Goal: Use online tool/utility: Utilize a website feature to perform a specific function

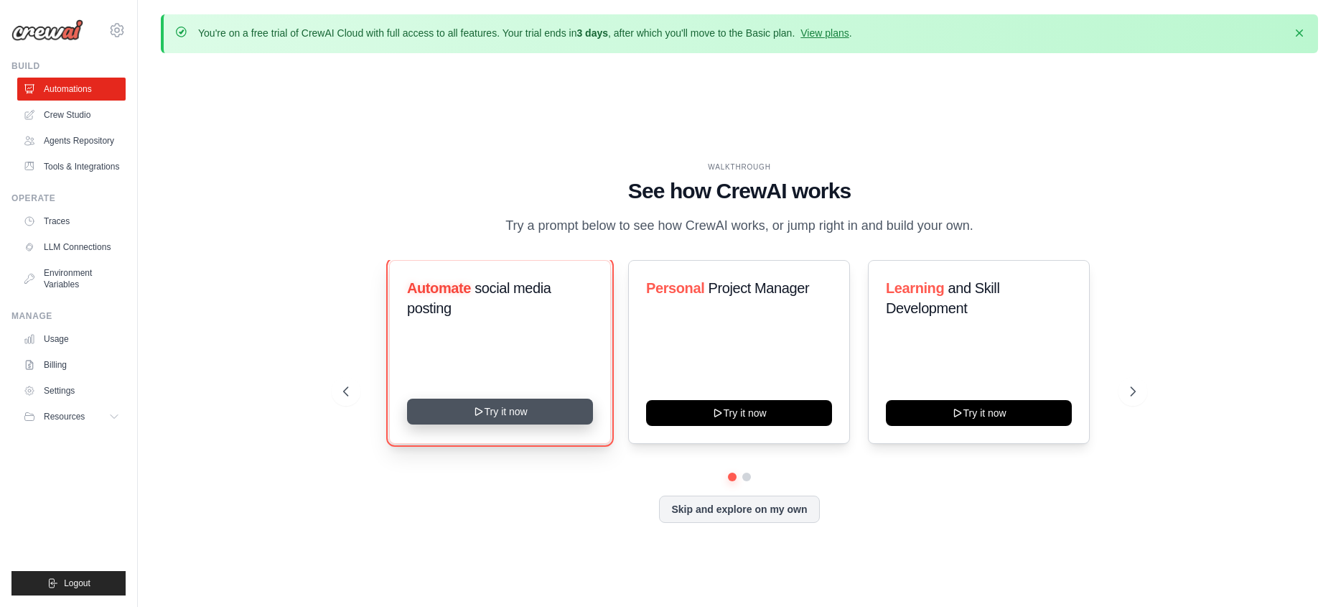
click at [546, 424] on button "Try it now" at bounding box center [500, 411] width 186 height 26
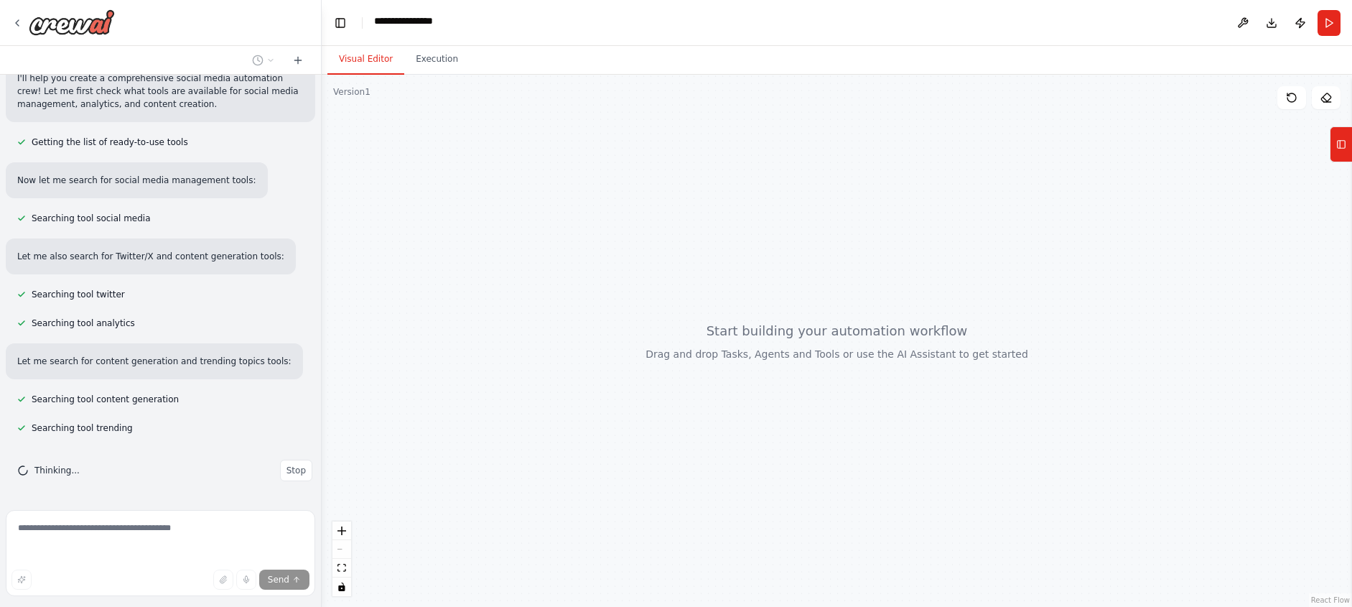
scroll to position [411, 0]
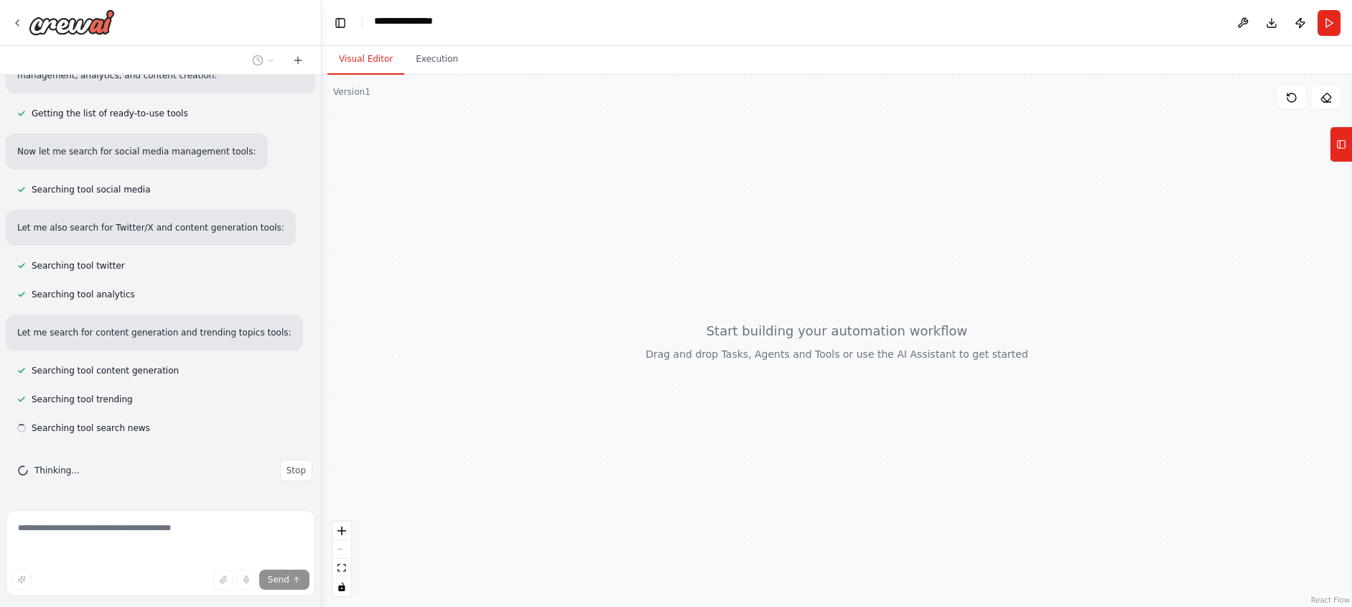
click at [370, 75] on button "Visual Editor" at bounding box center [365, 60] width 77 height 30
click at [359, 98] on div "Version 1" at bounding box center [351, 91] width 37 height 11
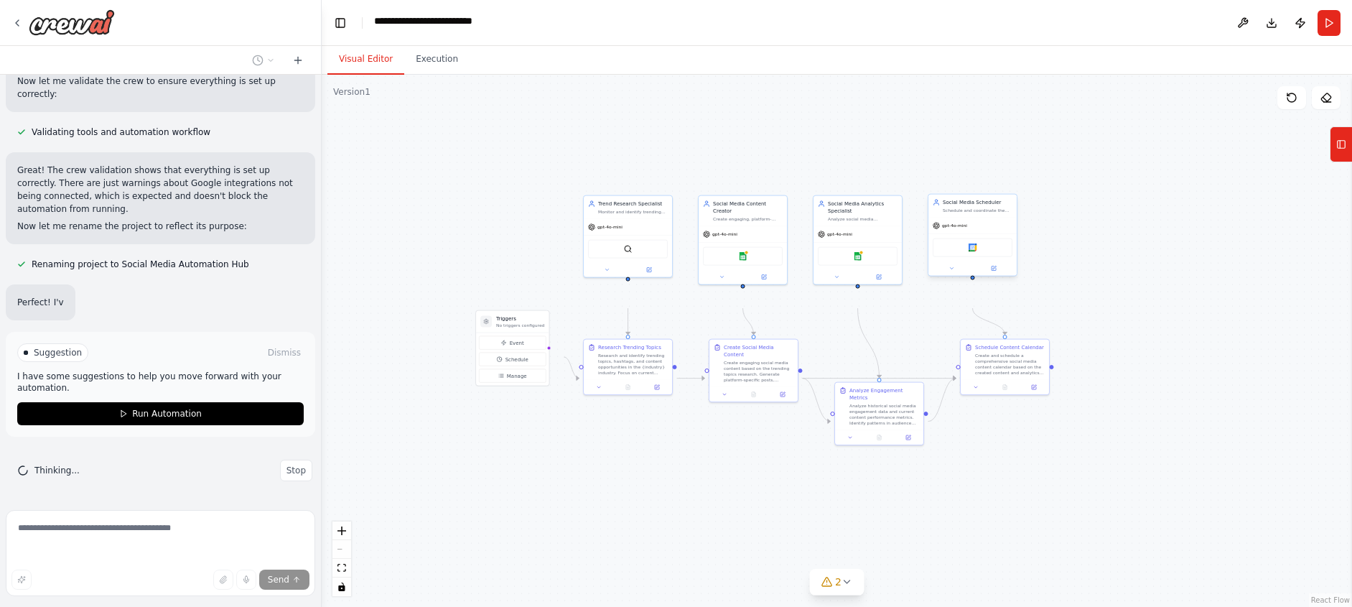
scroll to position [2175, 0]
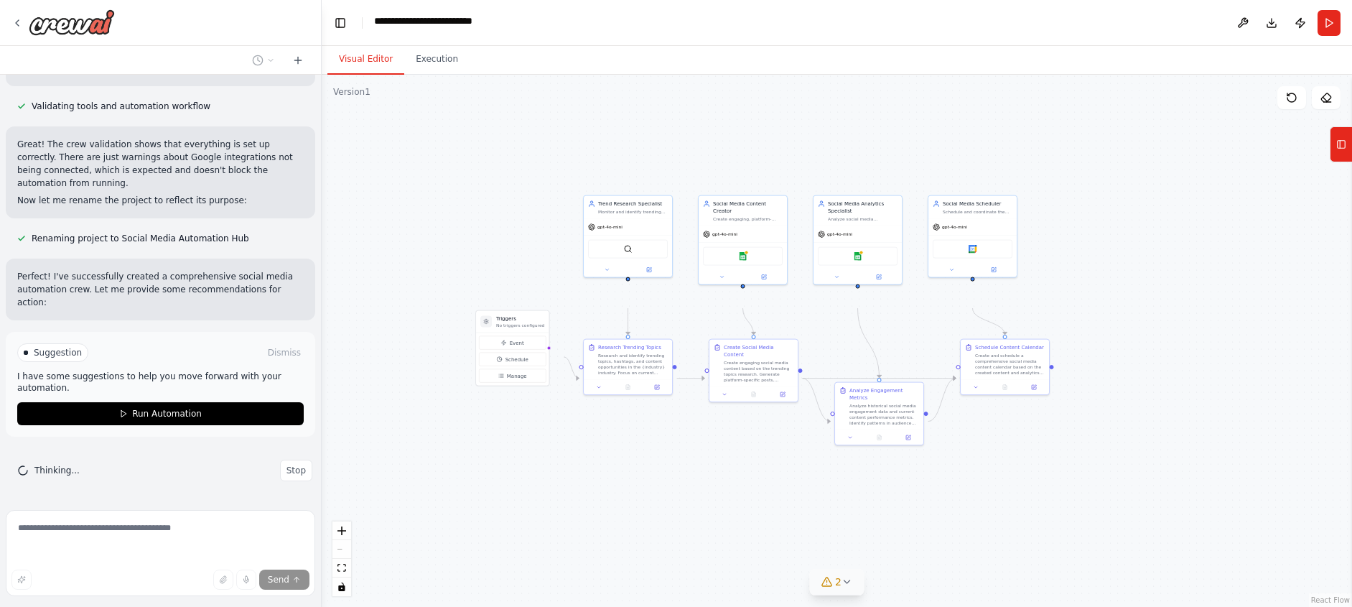
click at [851, 579] on icon at bounding box center [846, 581] width 11 height 11
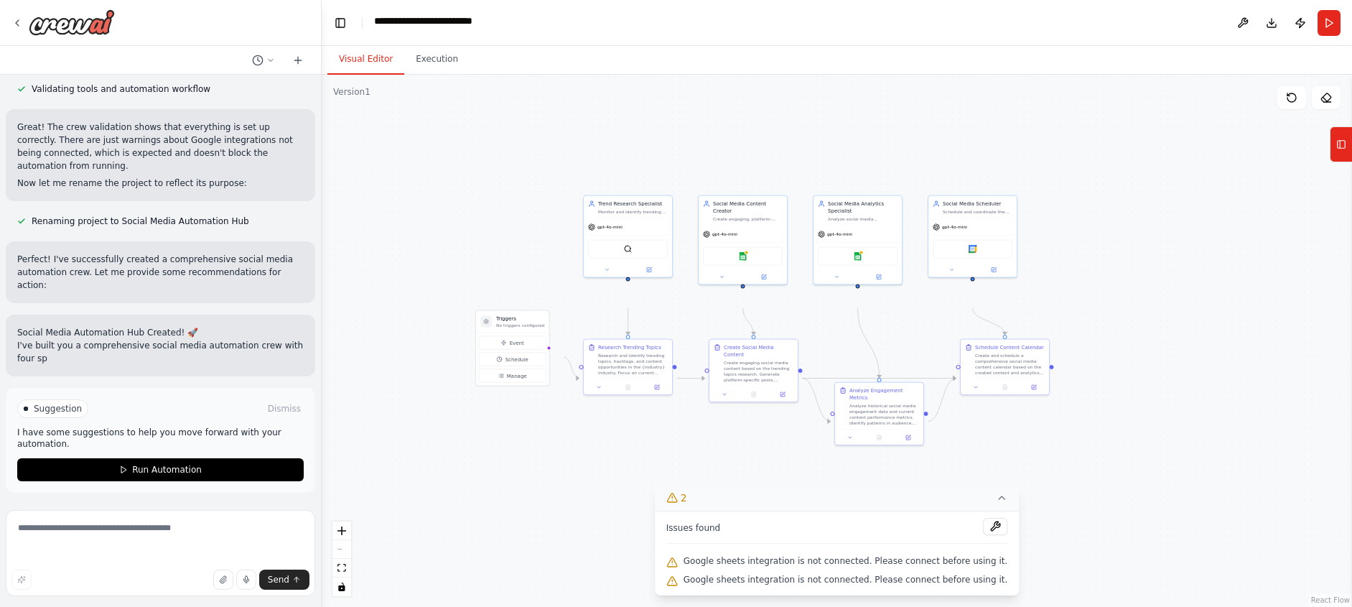
click at [1127, 522] on div ".deletable-edge-delete-btn { width: 20px; height: 20px; border: 0px solid #ffff…" at bounding box center [837, 341] width 1030 height 532
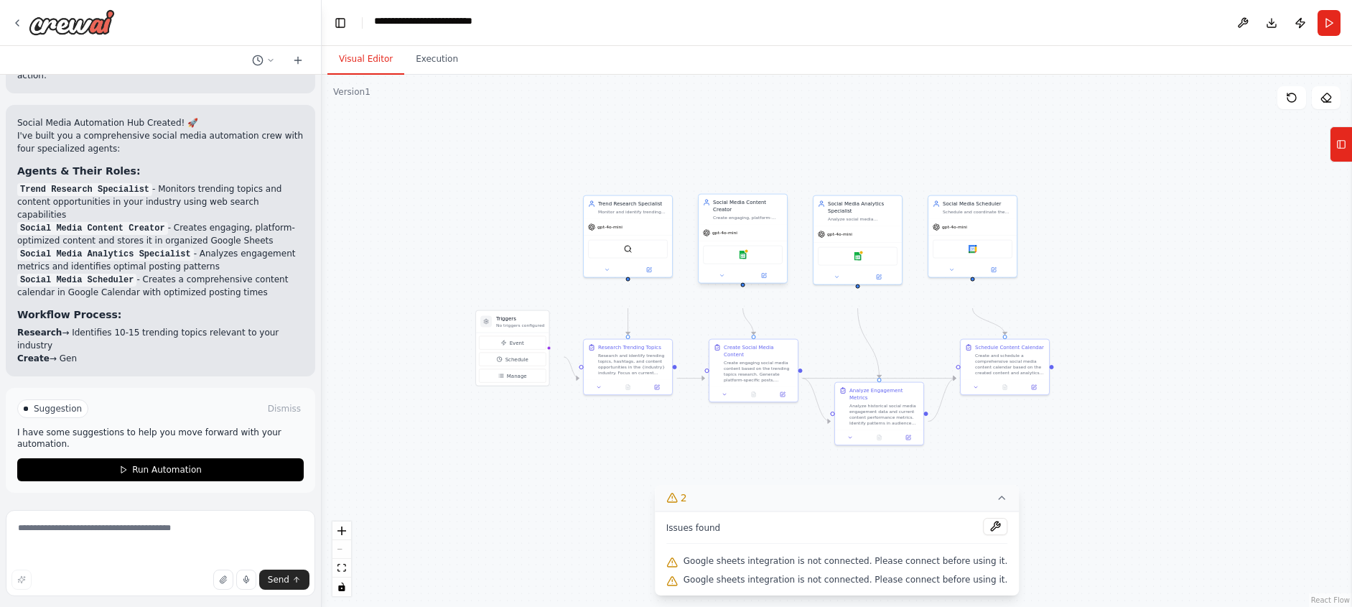
click at [741, 264] on div "Google sheets" at bounding box center [743, 255] width 80 height 19
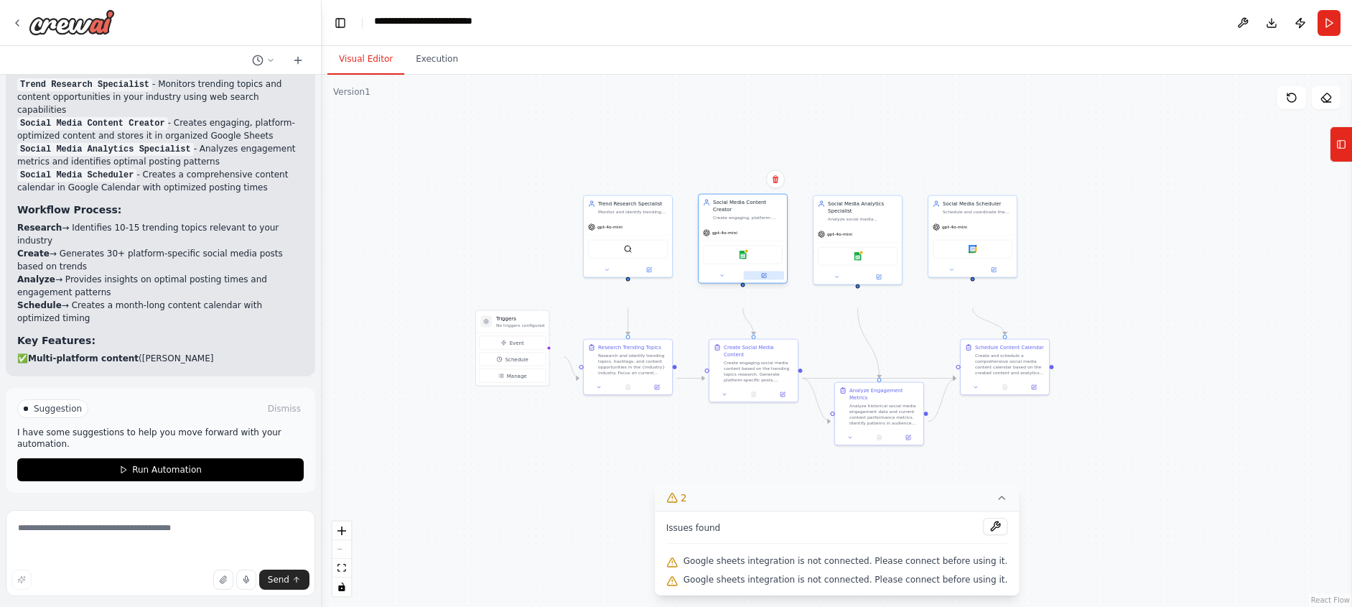
click at [765, 279] on icon at bounding box center [764, 276] width 6 height 6
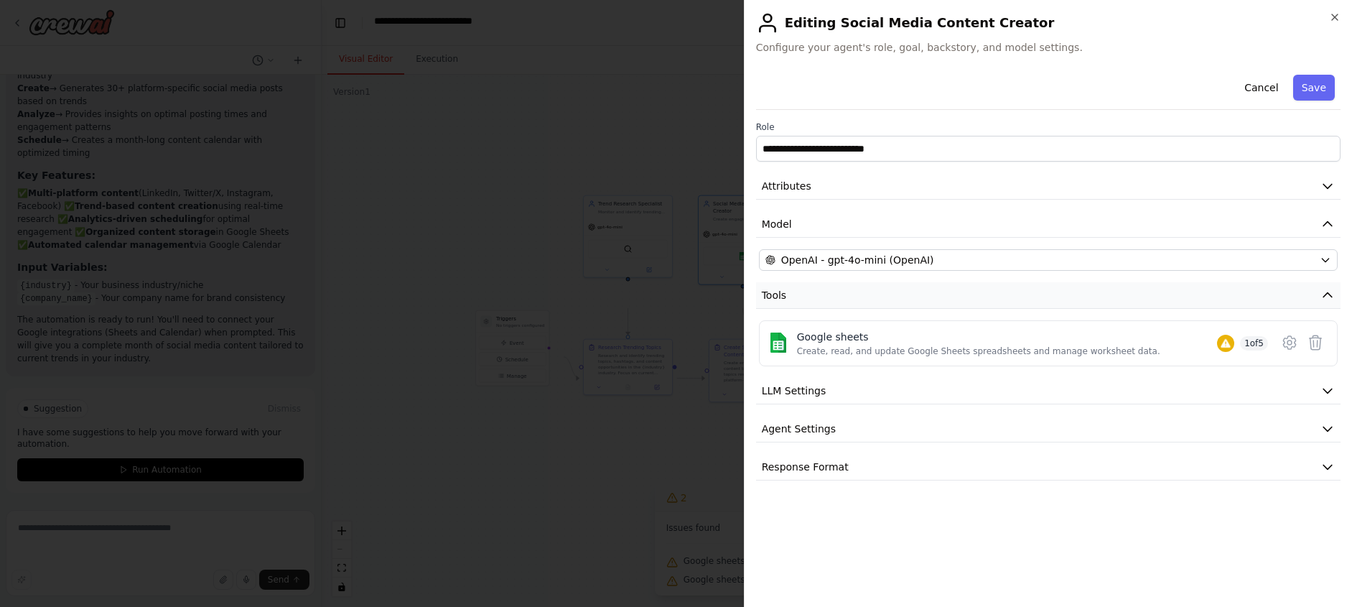
scroll to position [21, 0]
click at [931, 404] on button "LLM Settings" at bounding box center [1048, 391] width 584 height 27
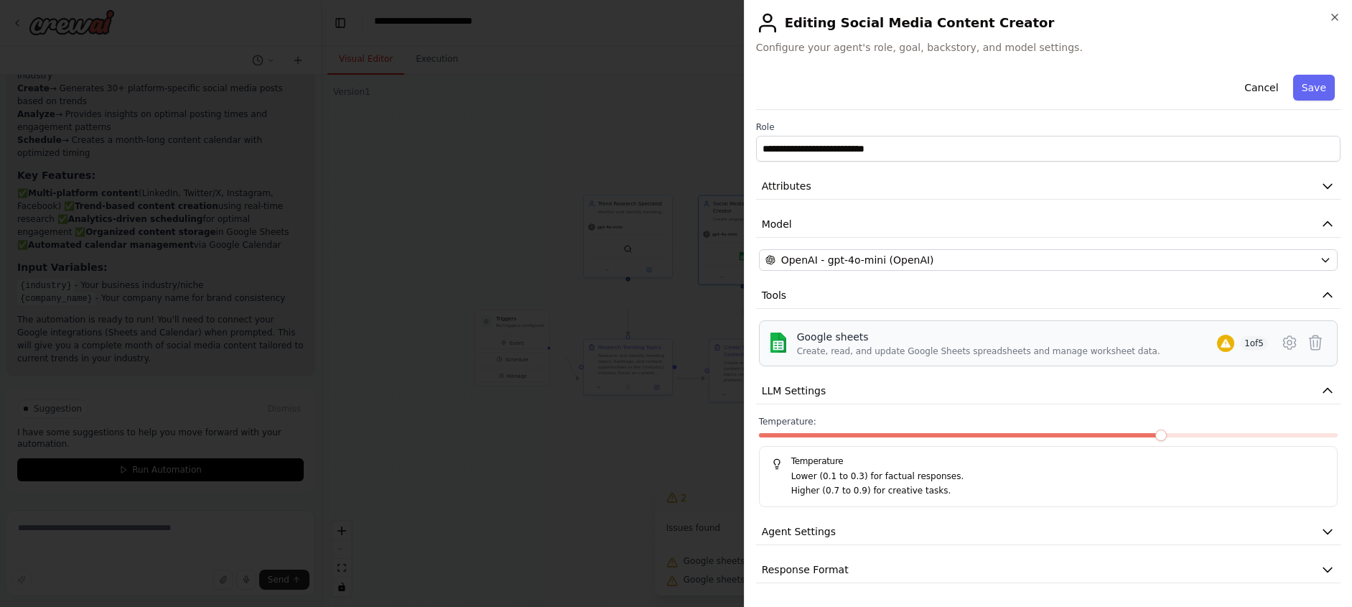
scroll to position [149, 0]
click at [971, 518] on button "Agent Settings" at bounding box center [1048, 531] width 584 height 27
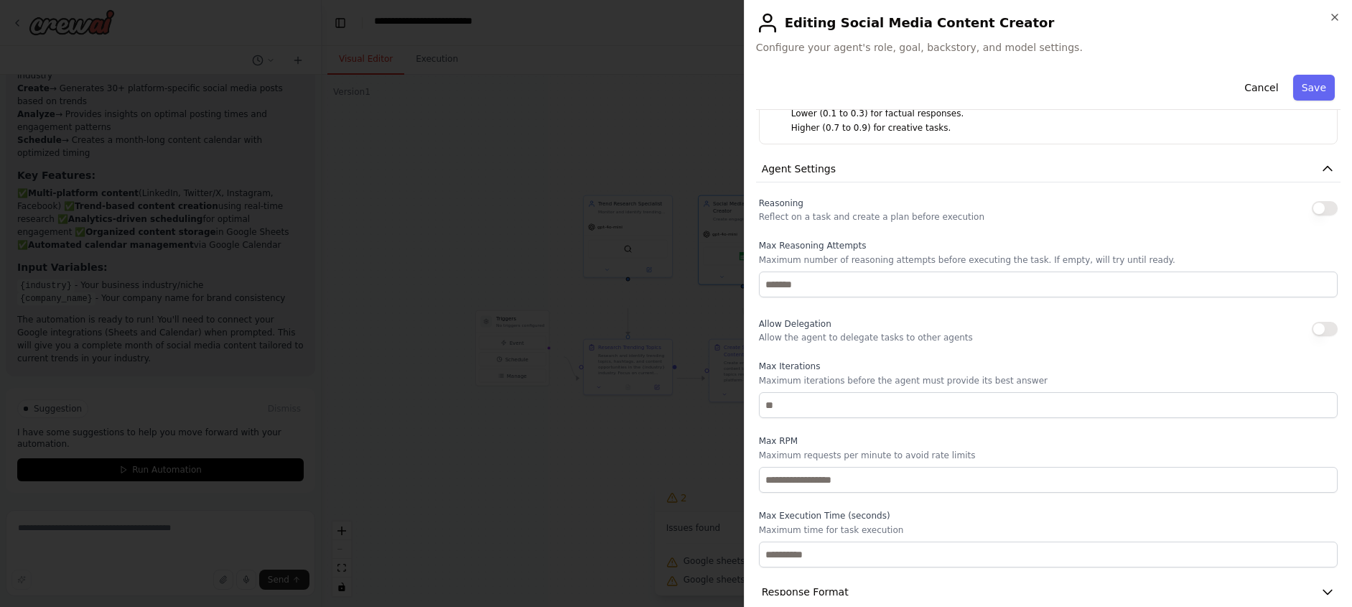
scroll to position [494, 0]
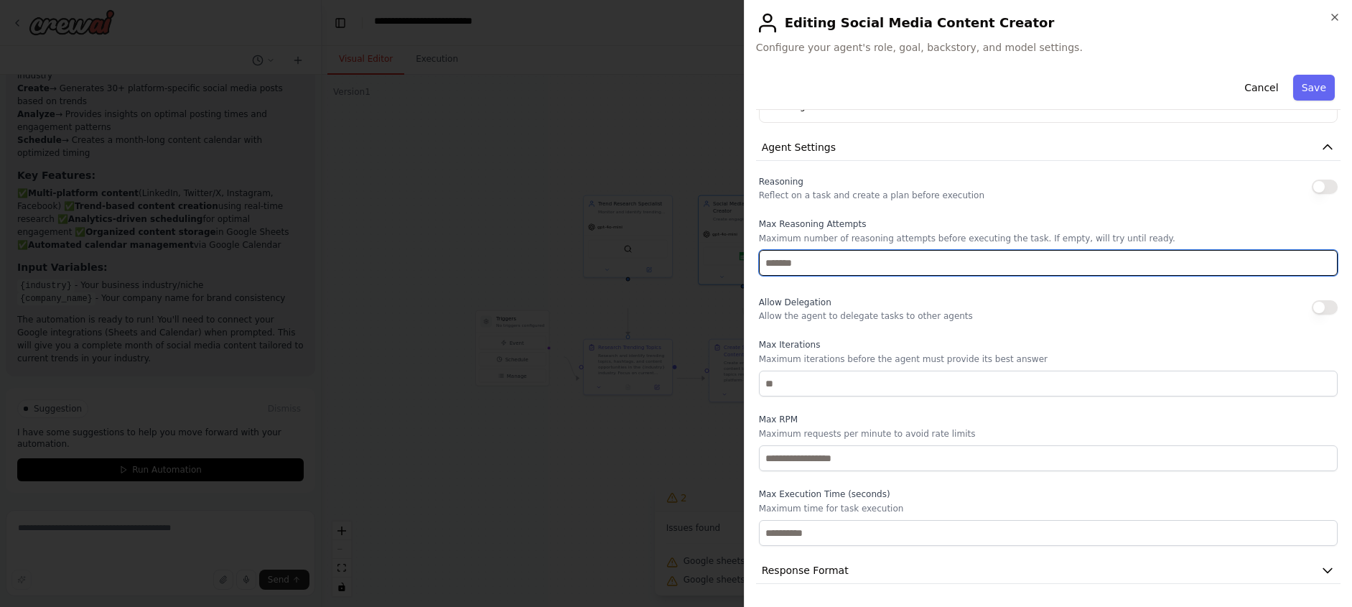
click at [942, 276] on input "number" at bounding box center [1048, 263] width 579 height 26
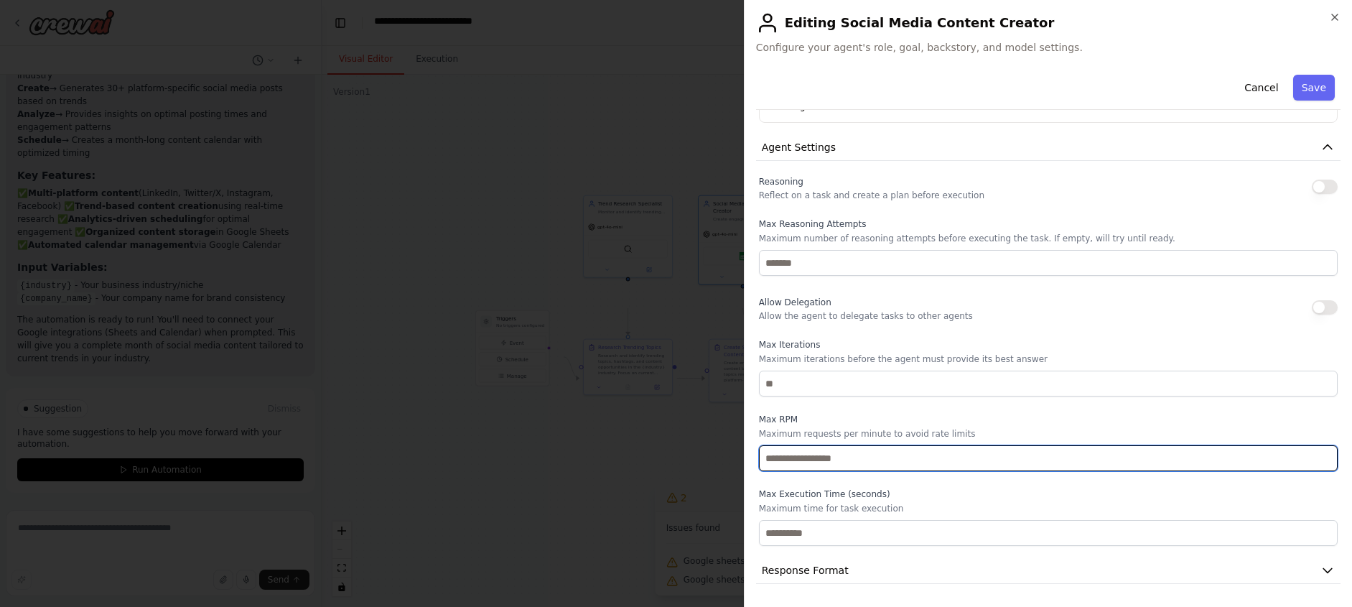
click at [1018, 445] on input "number" at bounding box center [1048, 458] width 579 height 26
type input "*"
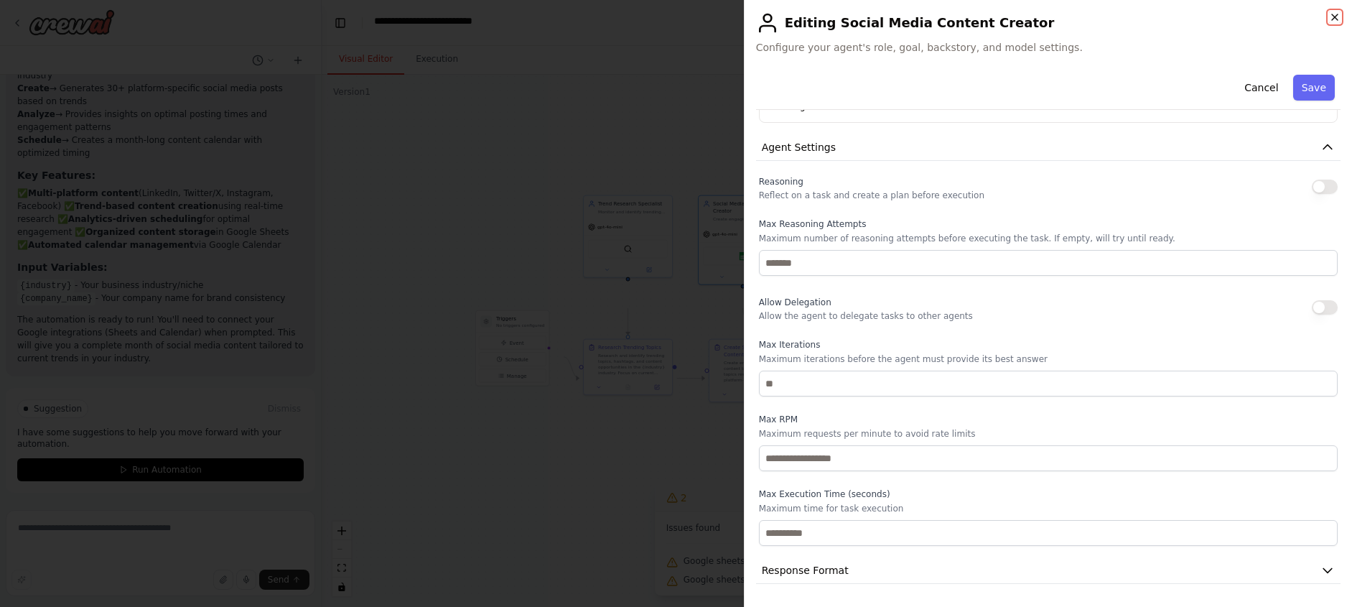
click at [1332, 22] on icon "button" at bounding box center [1334, 16] width 11 height 11
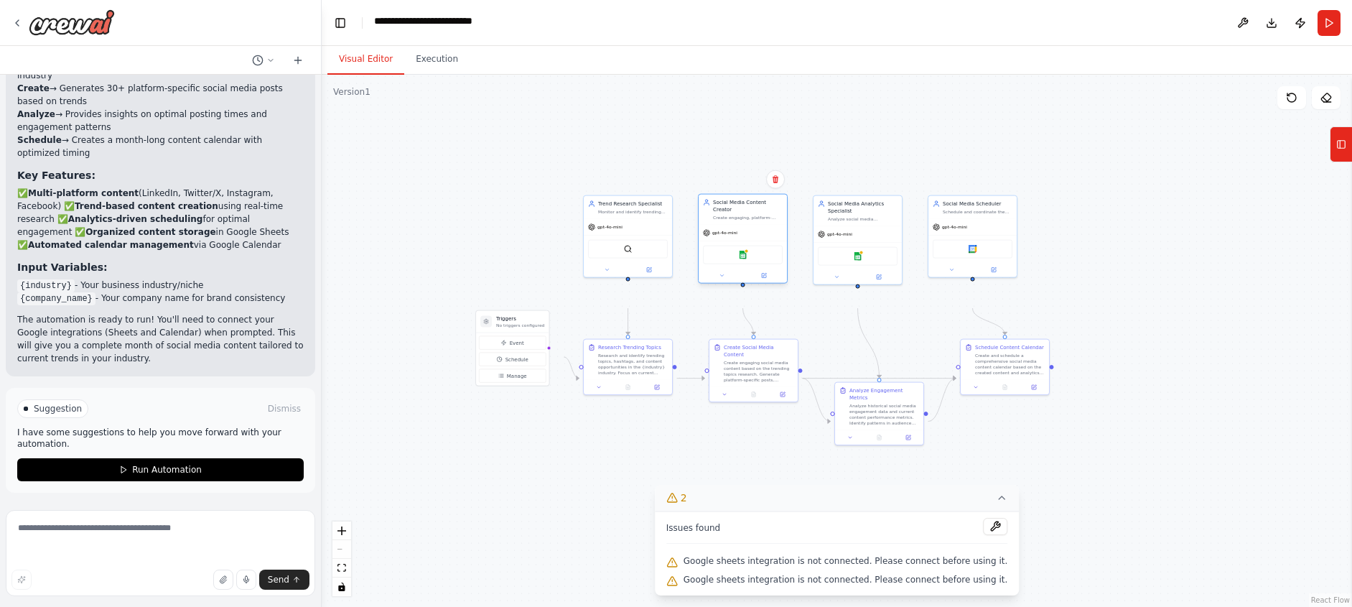
click at [737, 264] on div "Google sheets" at bounding box center [743, 255] width 80 height 19
click at [740, 264] on div "Google sheets" at bounding box center [743, 255] width 80 height 19
click at [162, 540] on textarea at bounding box center [160, 553] width 309 height 86
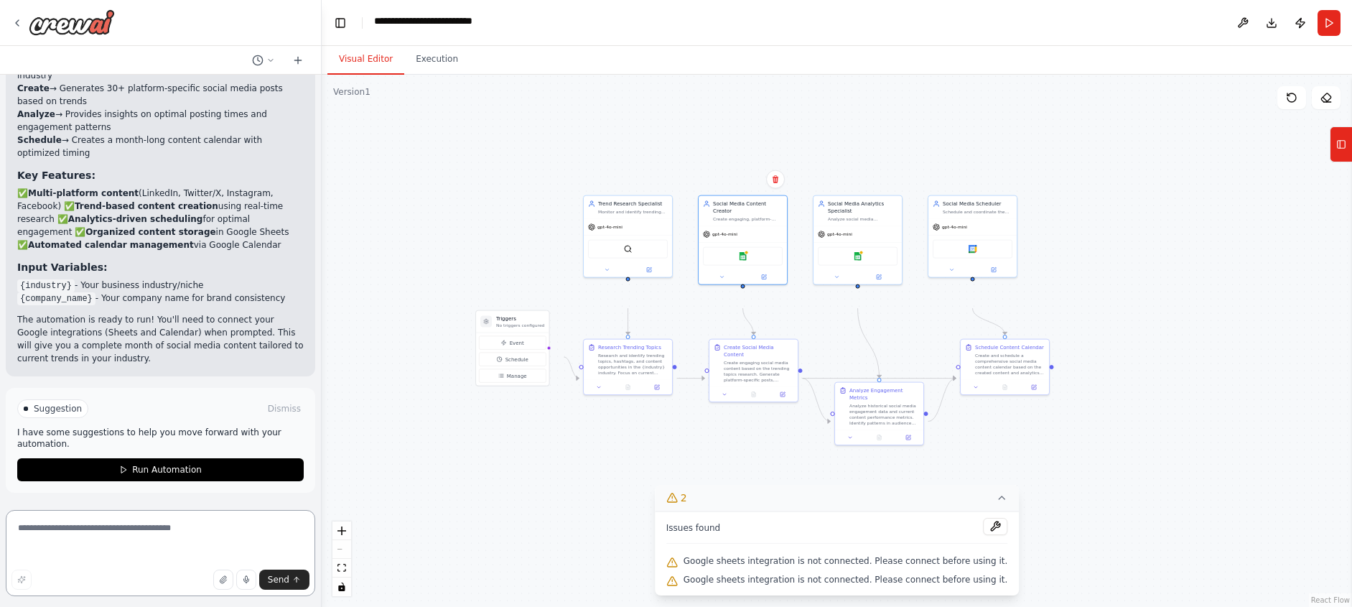
click at [149, 543] on textarea at bounding box center [160, 553] width 309 height 86
click at [666, 556] on icon at bounding box center [671, 561] width 11 height 11
click at [1007, 518] on button at bounding box center [995, 526] width 24 height 17
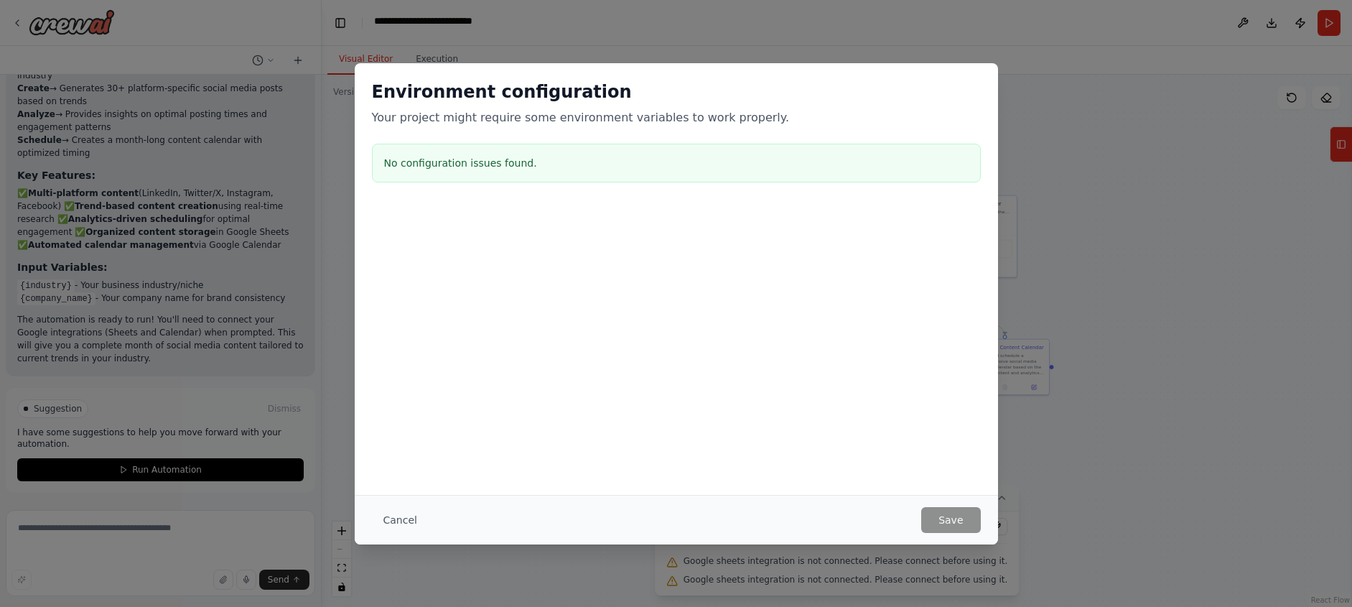
click at [442, 170] on h3 "No configuration issues found." at bounding box center [676, 163] width 584 height 14
click at [372, 507] on button "Cancel" at bounding box center [400, 520] width 57 height 26
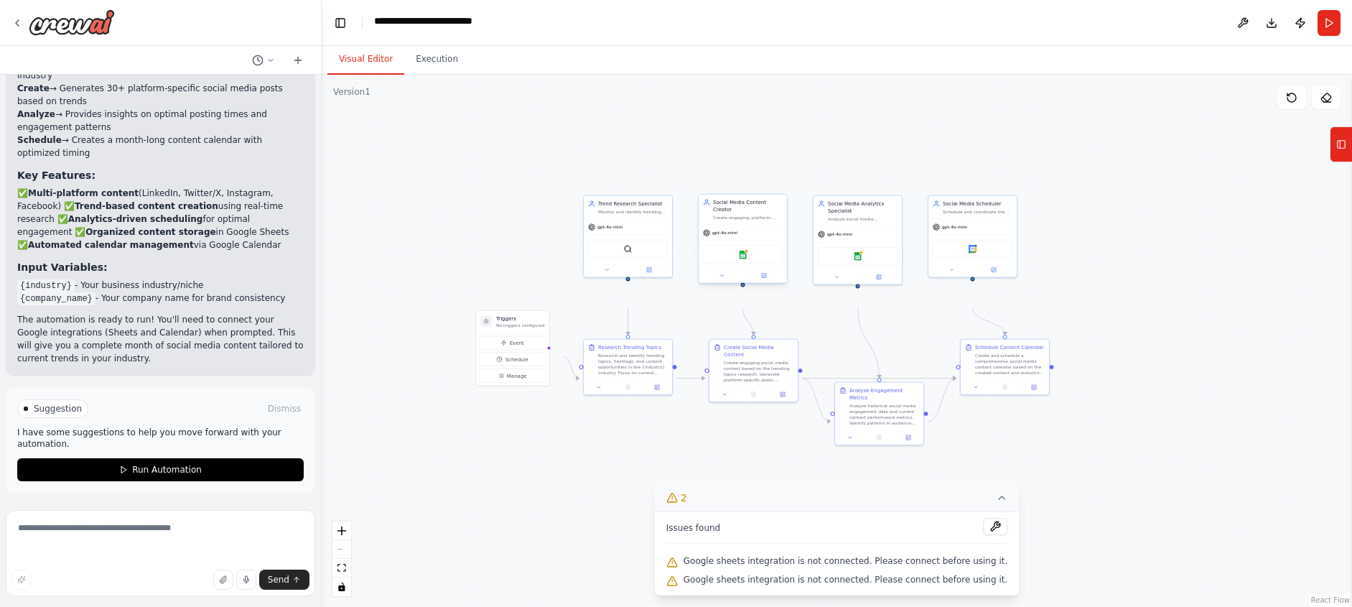
click at [742, 264] on div "Google sheets" at bounding box center [743, 255] width 80 height 19
click at [736, 235] on span "gpt-4o-mini" at bounding box center [724, 233] width 25 height 6
click at [731, 235] on span "gpt-4o-mini" at bounding box center [724, 233] width 25 height 6
click at [731, 241] on div "gpt-4o-mini" at bounding box center [743, 233] width 88 height 16
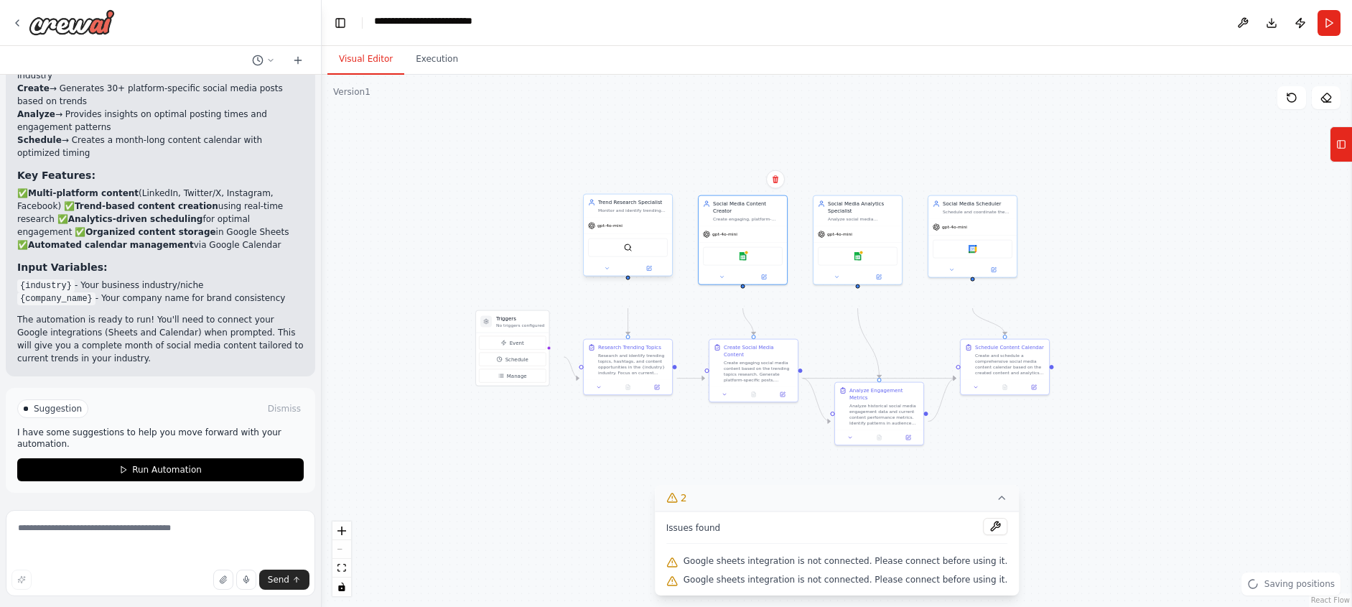
click at [649, 276] on div at bounding box center [628, 268] width 88 height 14
click at [75, 279] on code "{industry}" at bounding box center [45, 285] width 57 height 13
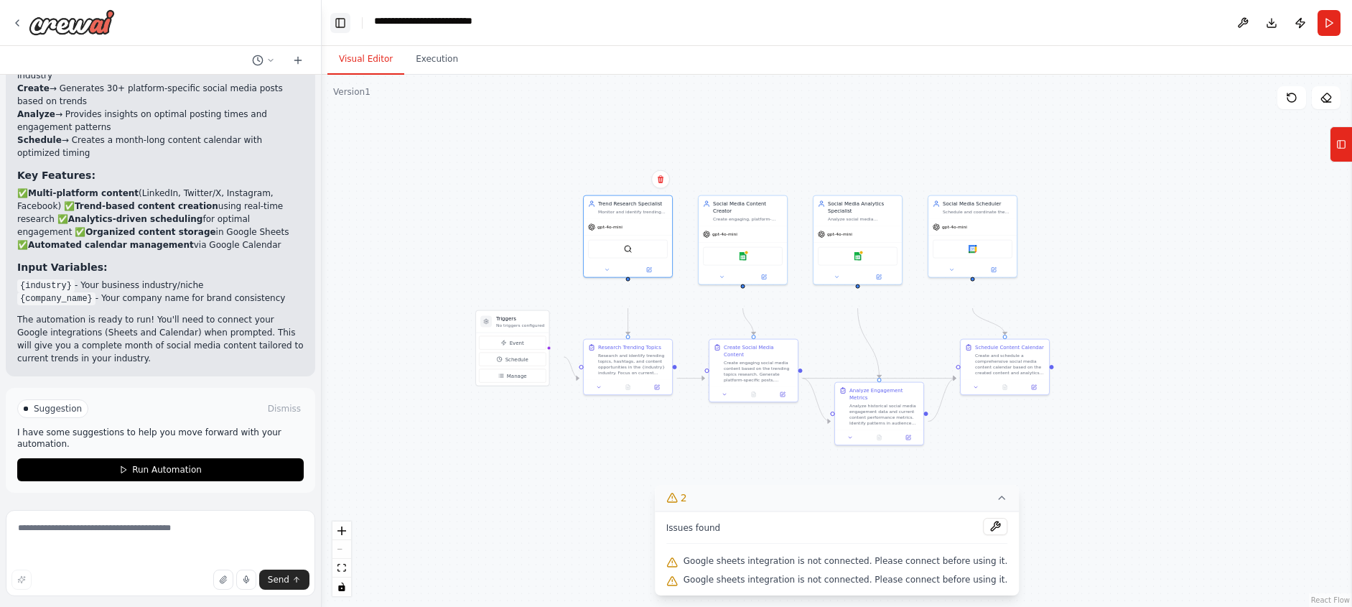
click at [348, 33] on button "Toggle Left Sidebar" at bounding box center [340, 23] width 20 height 20
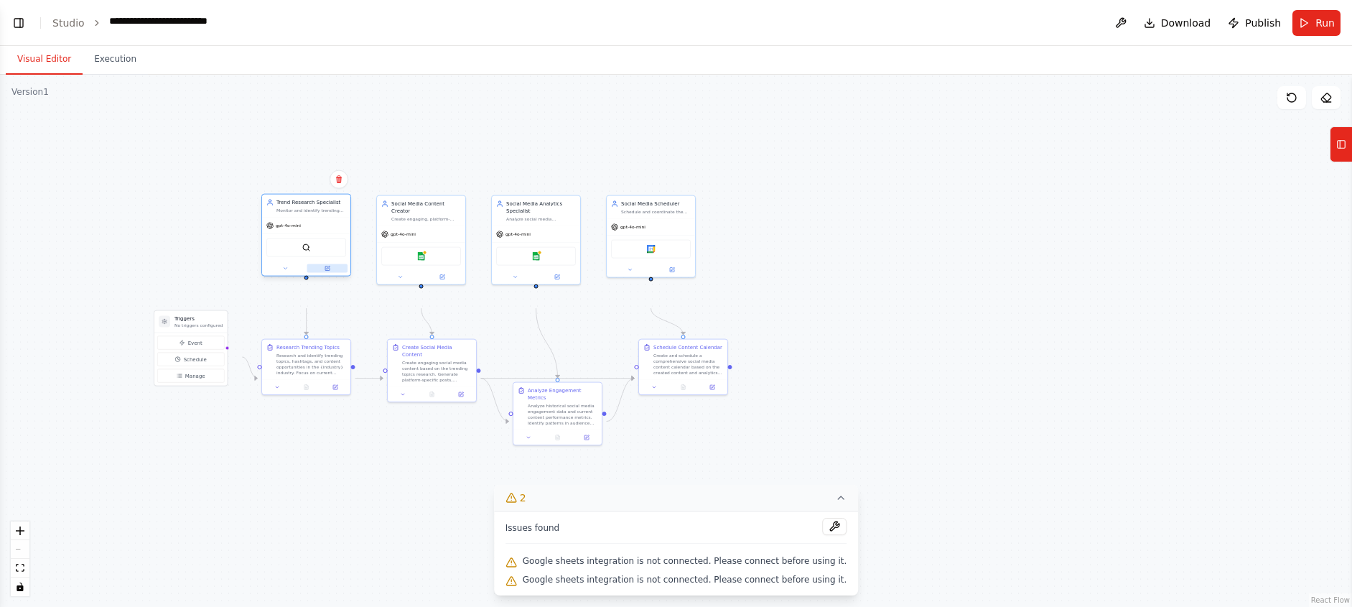
click at [327, 271] on icon at bounding box center [328, 269] width 6 height 6
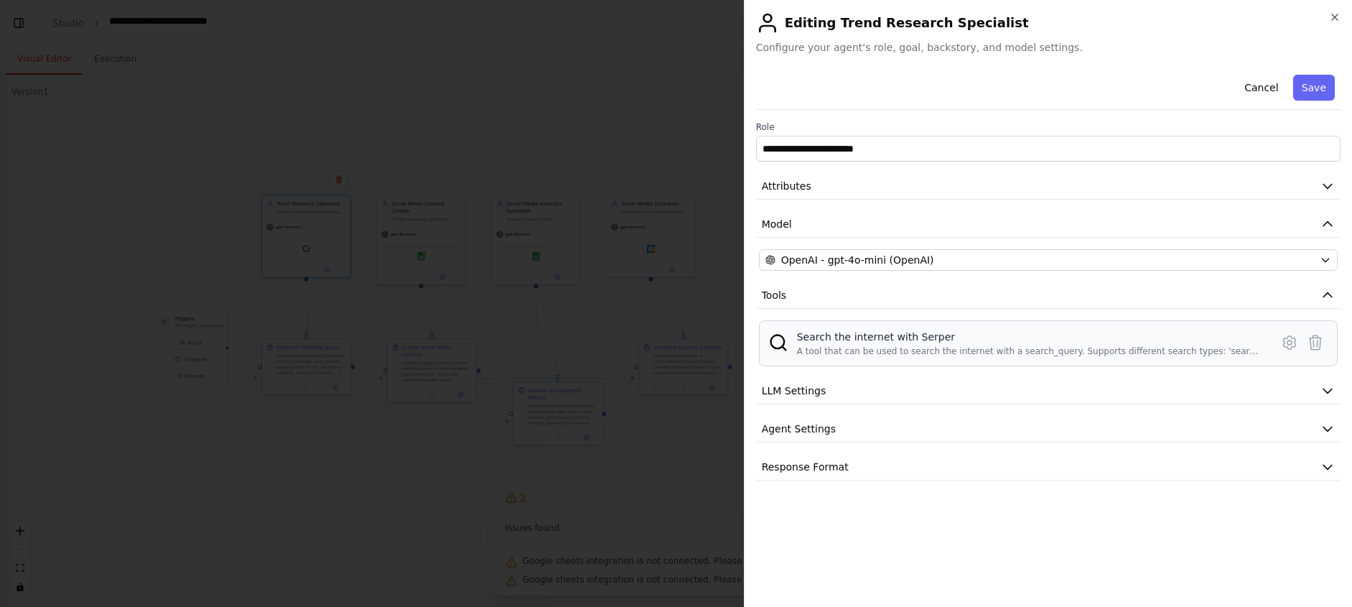
scroll to position [21, 0]
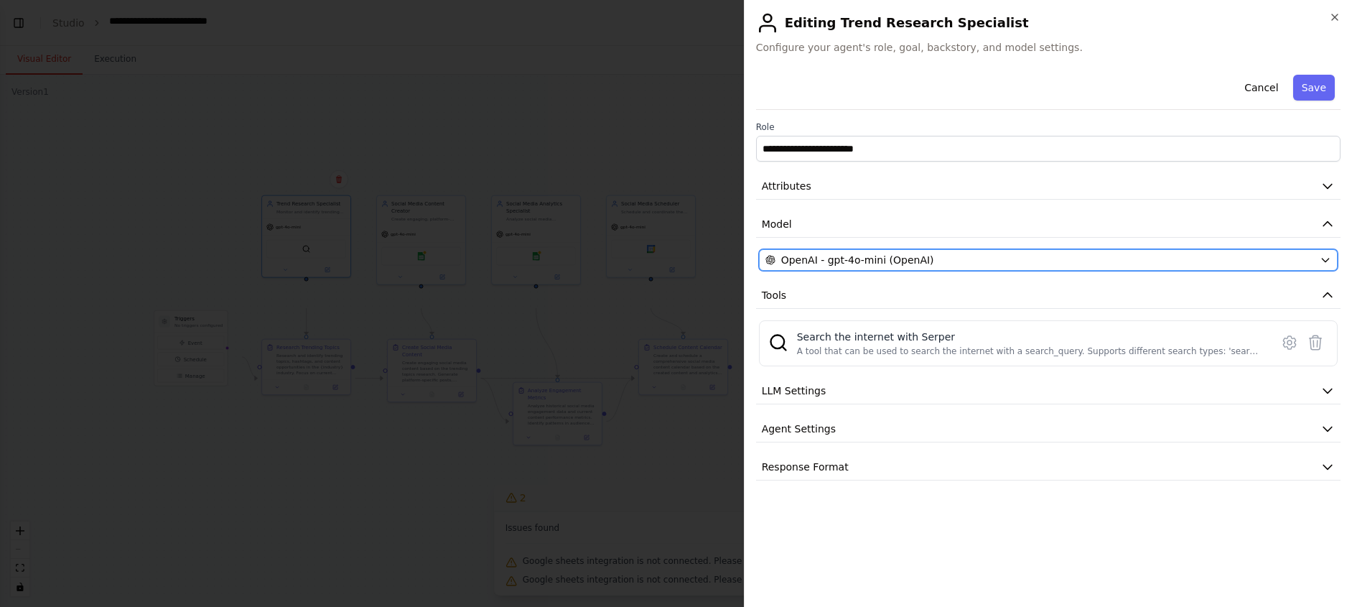
click at [1320, 266] on icon "button" at bounding box center [1325, 259] width 11 height 11
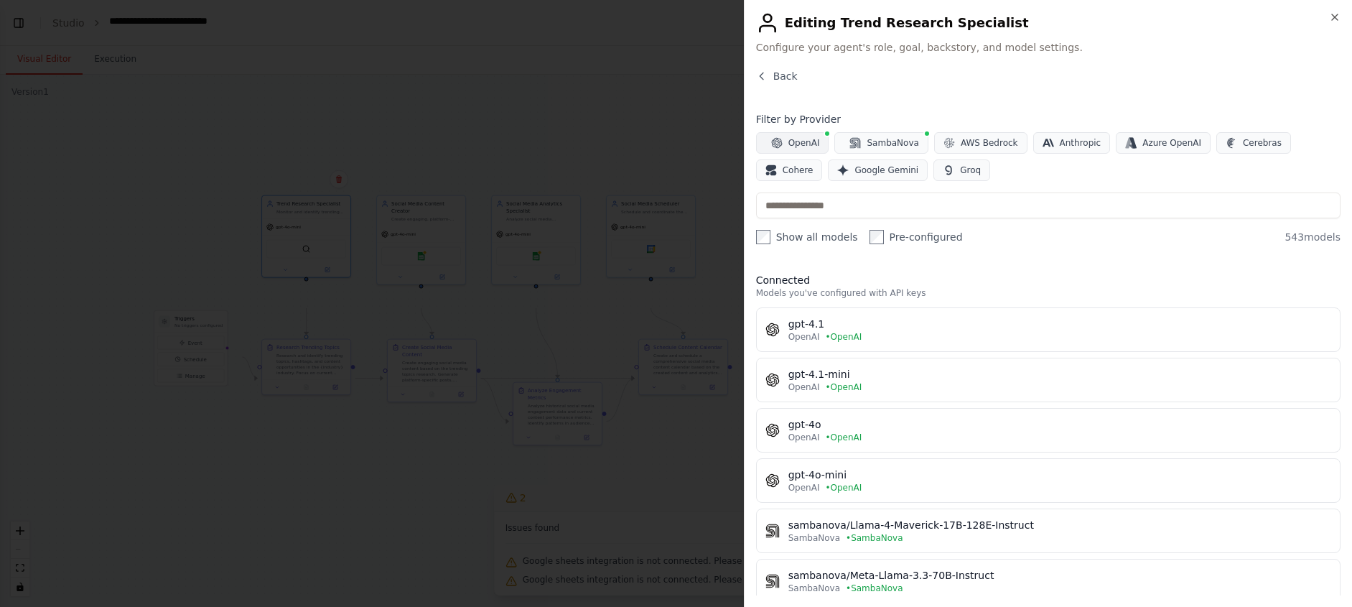
click at [803, 149] on span "OpenAI" at bounding box center [804, 142] width 32 height 11
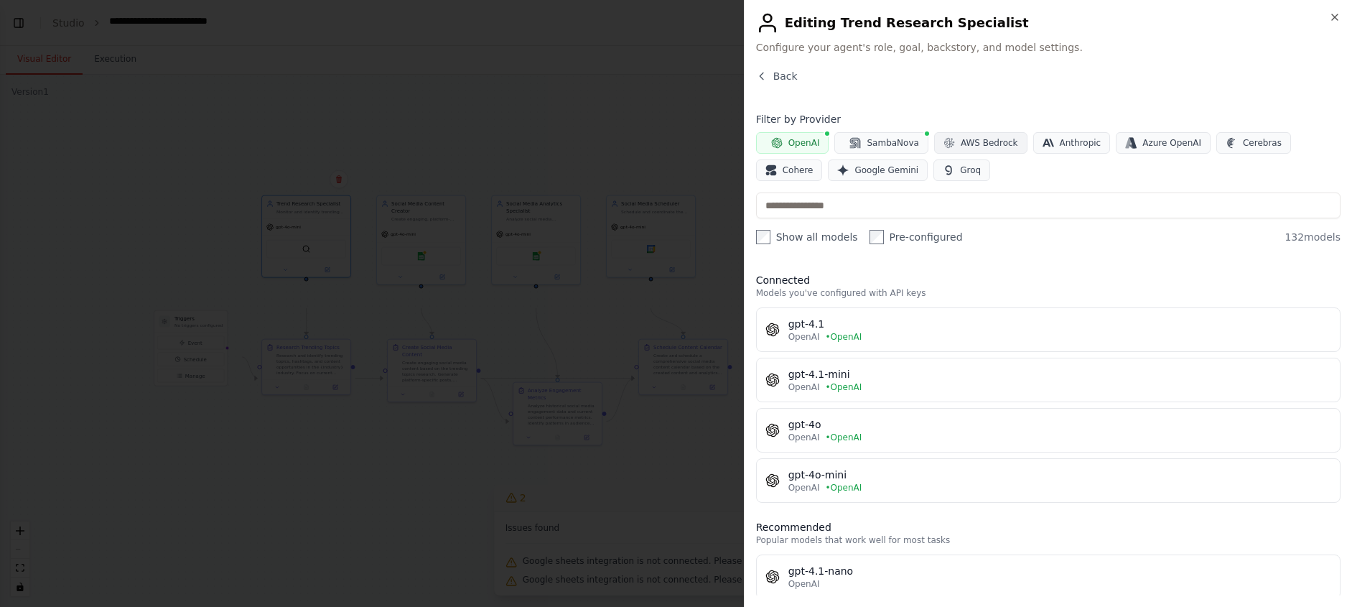
click at [1018, 149] on span "AWS Bedrock" at bounding box center [989, 142] width 57 height 11
click at [1101, 149] on span "Anthropic" at bounding box center [1081, 142] width 42 height 11
click at [918, 176] on span "Google Gemini" at bounding box center [886, 169] width 64 height 11
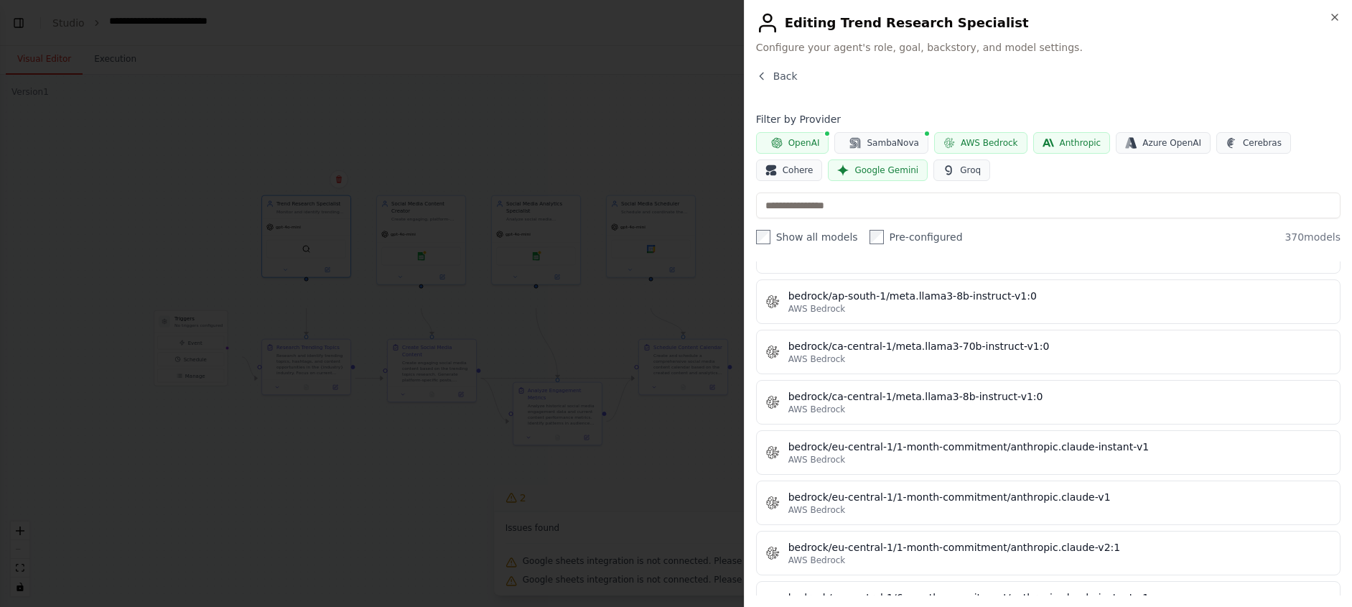
scroll to position [2842, 0]
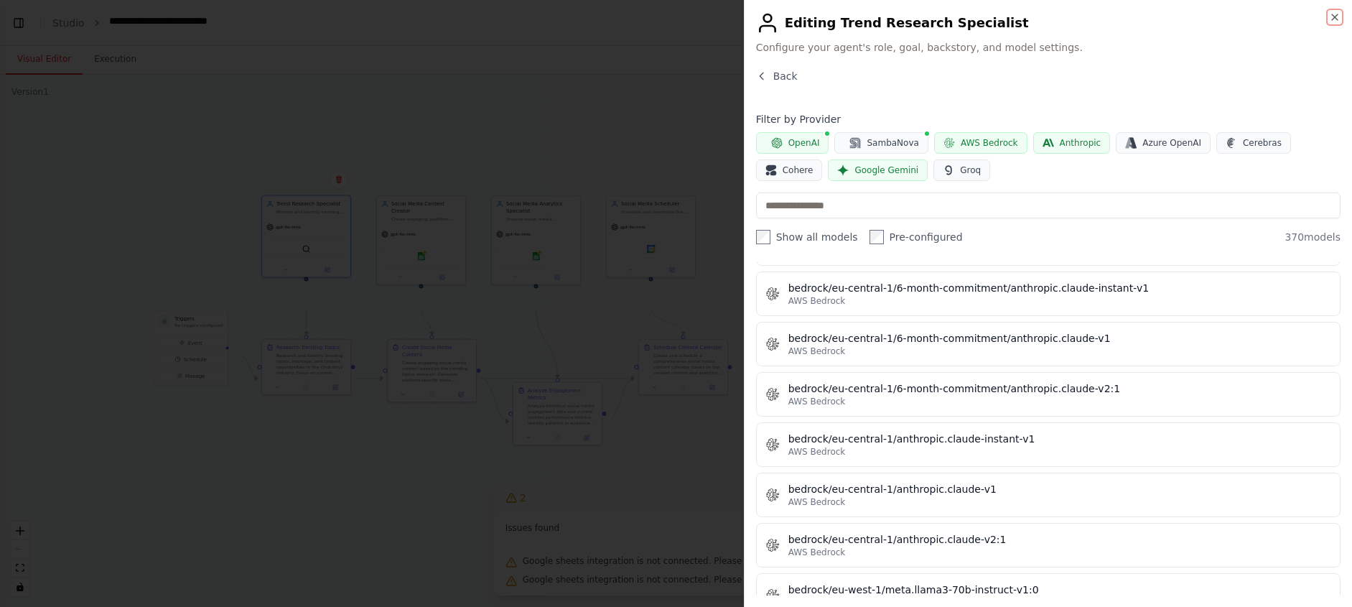
click at [1329, 17] on icon "button" at bounding box center [1334, 16] width 11 height 11
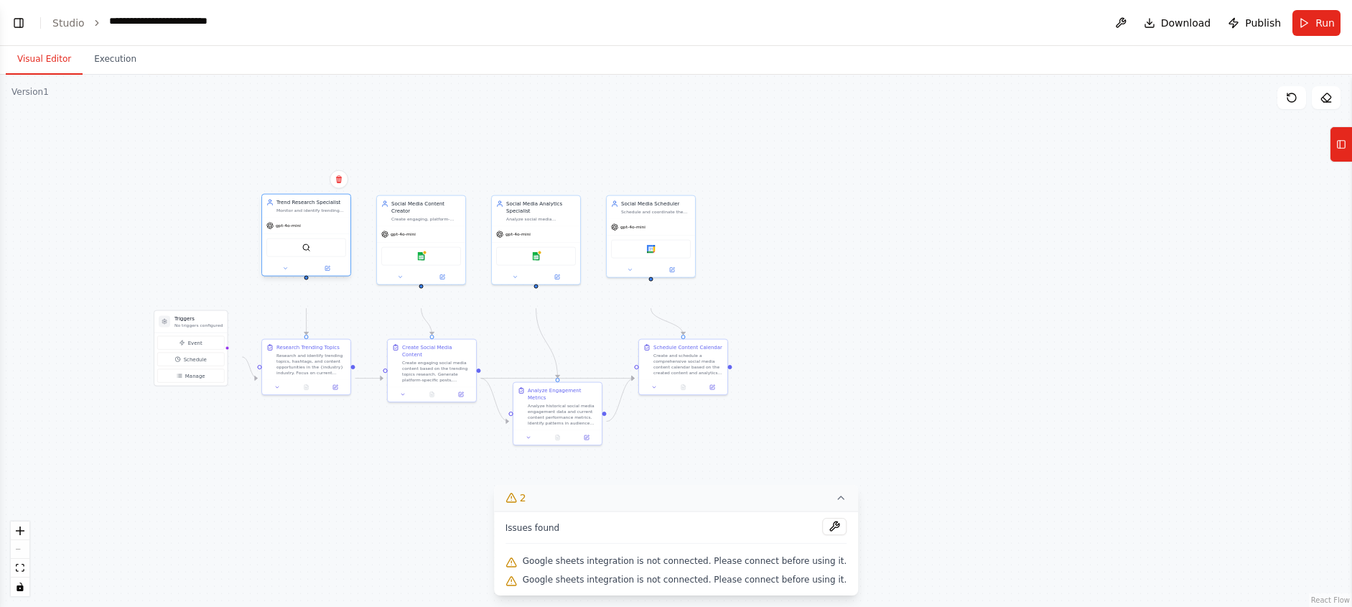
click at [325, 213] on div "Monitor and identify trending topics, hashtags, and content opportunities in th…" at bounding box center [311, 210] width 70 height 6
click at [19, 29] on button "Toggle Left Sidebar" at bounding box center [19, 23] width 20 height 20
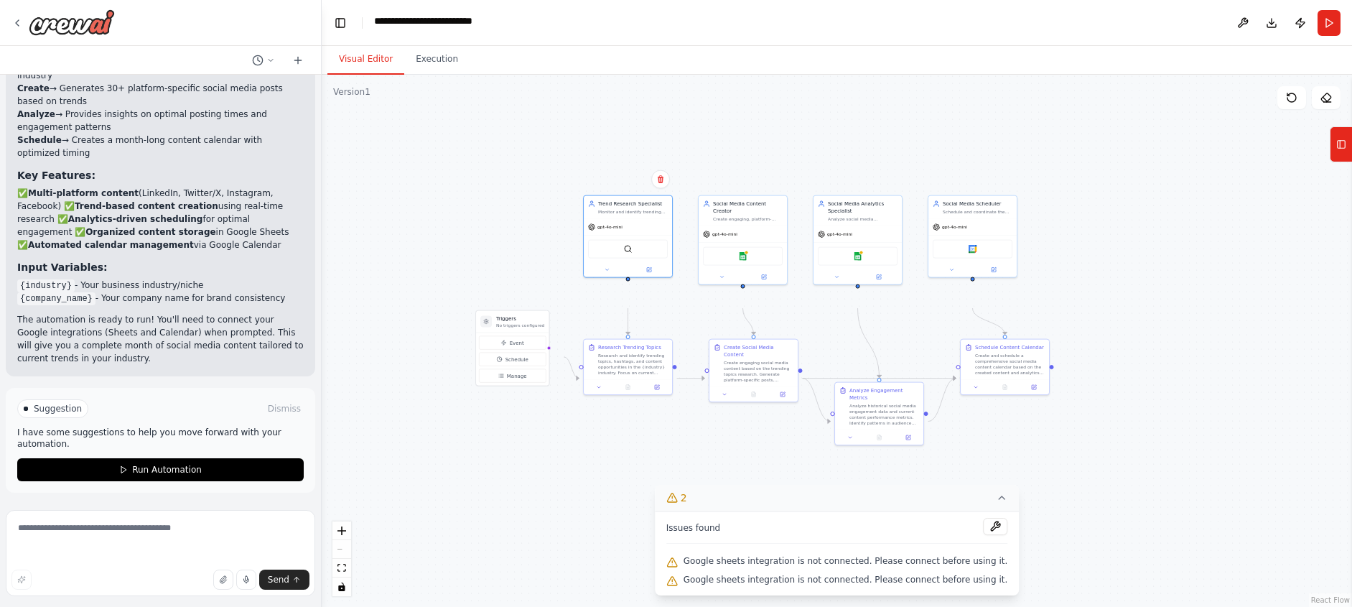
click at [464, 159] on div ".deletable-edge-delete-btn { width: 20px; height: 20px; border: 0px solid #ffff…" at bounding box center [837, 341] width 1030 height 532
click at [1231, 29] on button at bounding box center [1242, 23] width 23 height 26
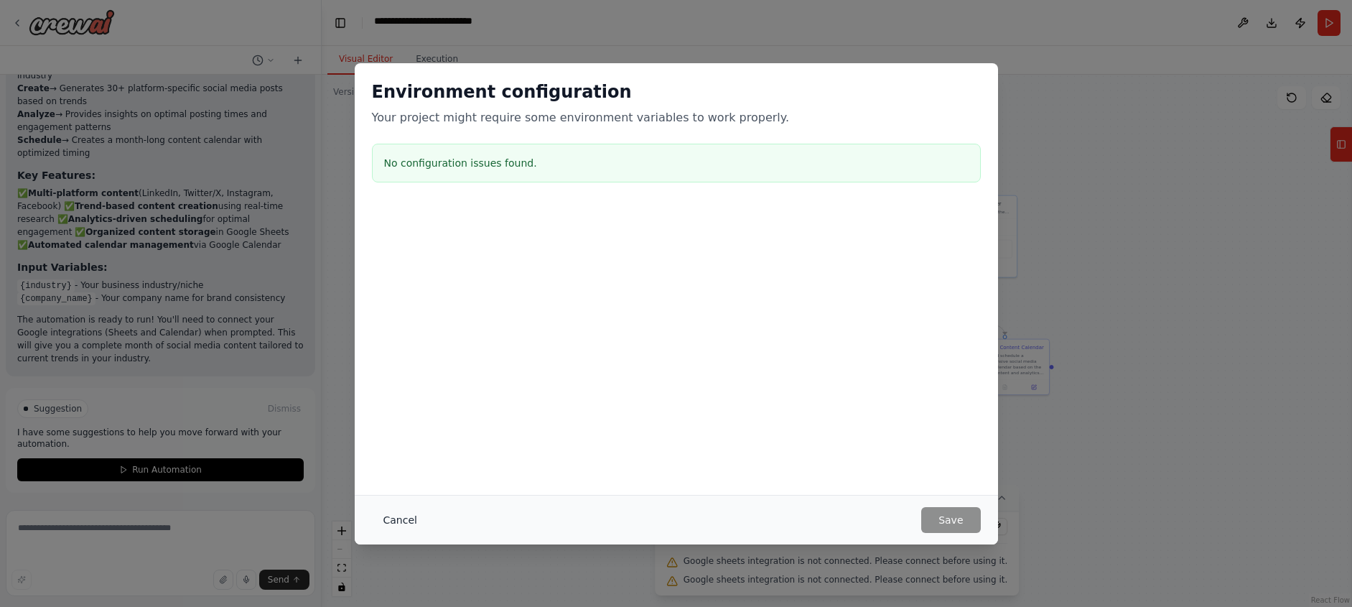
click at [372, 514] on button "Cancel" at bounding box center [400, 520] width 57 height 26
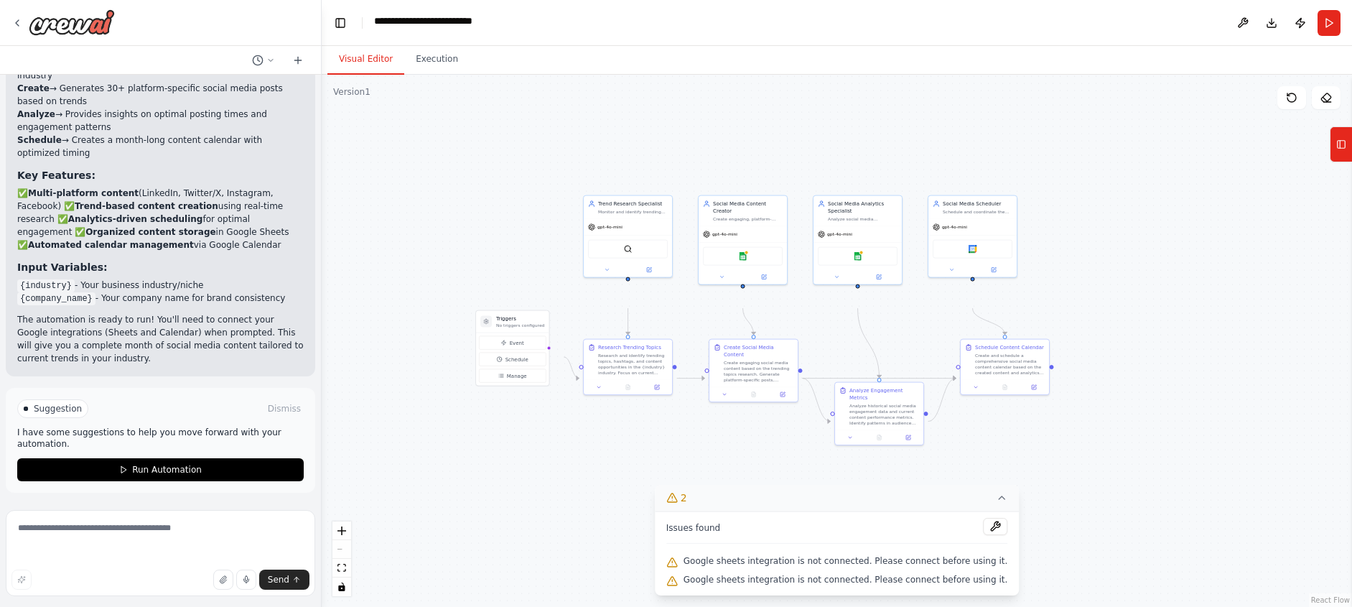
click at [681, 490] on span "2" at bounding box center [684, 497] width 6 height 14
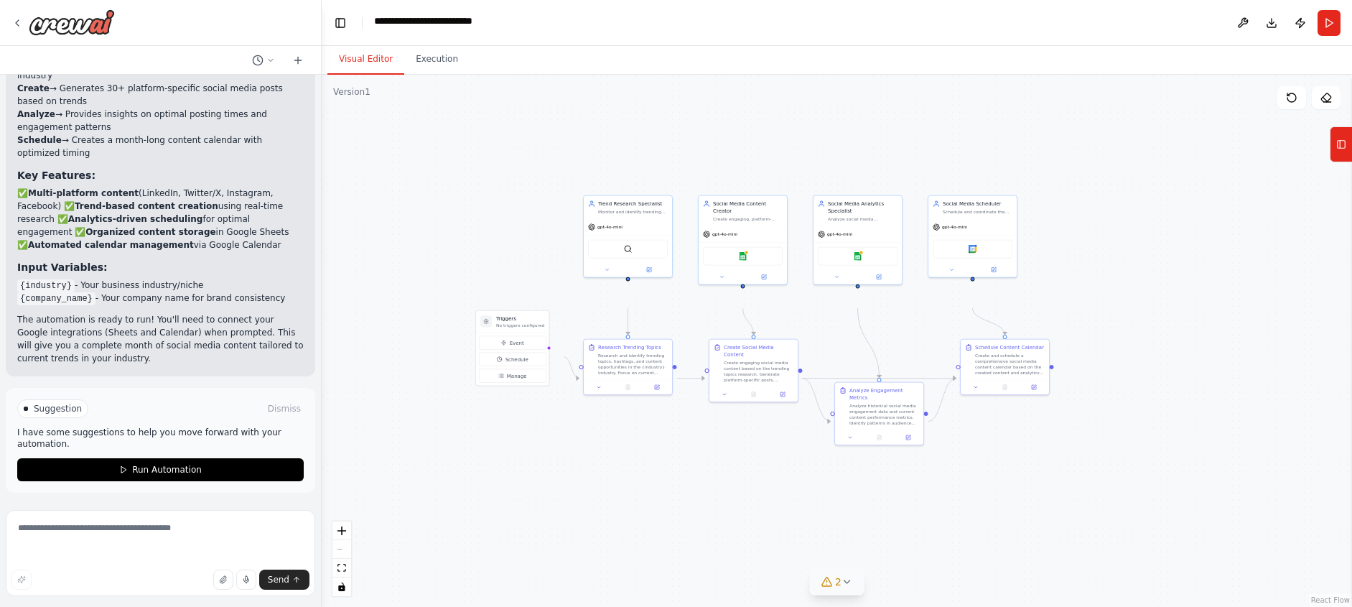
click at [853, 578] on icon at bounding box center [846, 581] width 11 height 11
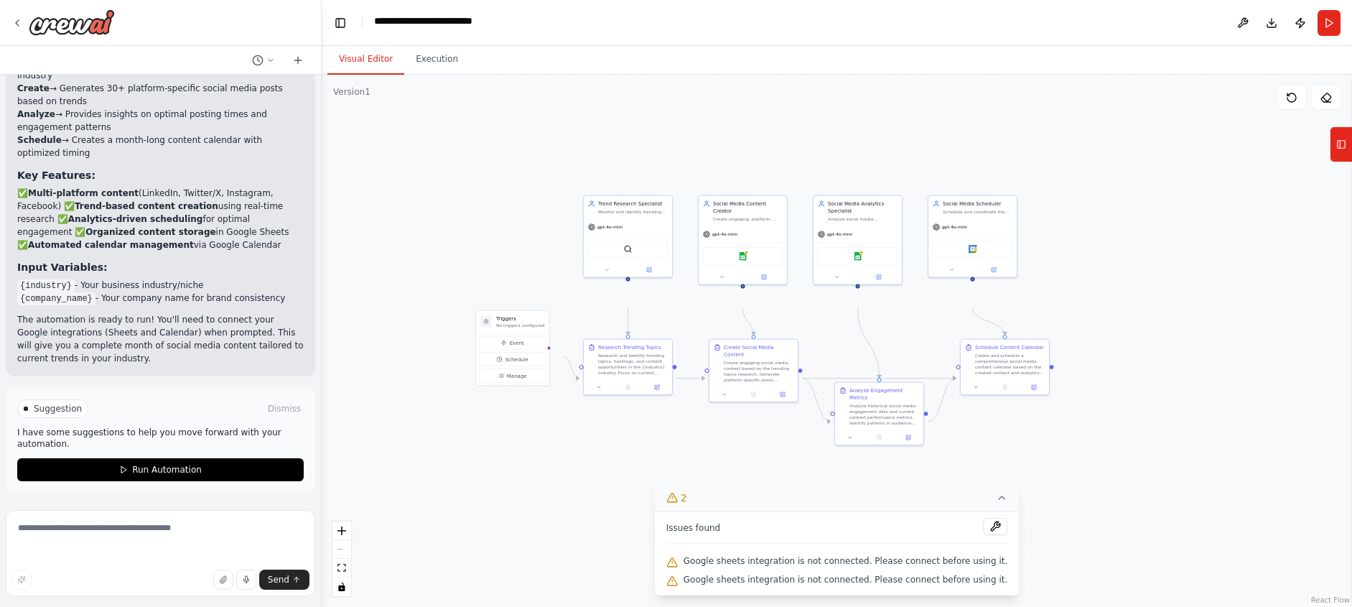
click at [666, 556] on icon at bounding box center [671, 561] width 11 height 11
click at [1007, 492] on icon at bounding box center [1001, 497] width 11 height 11
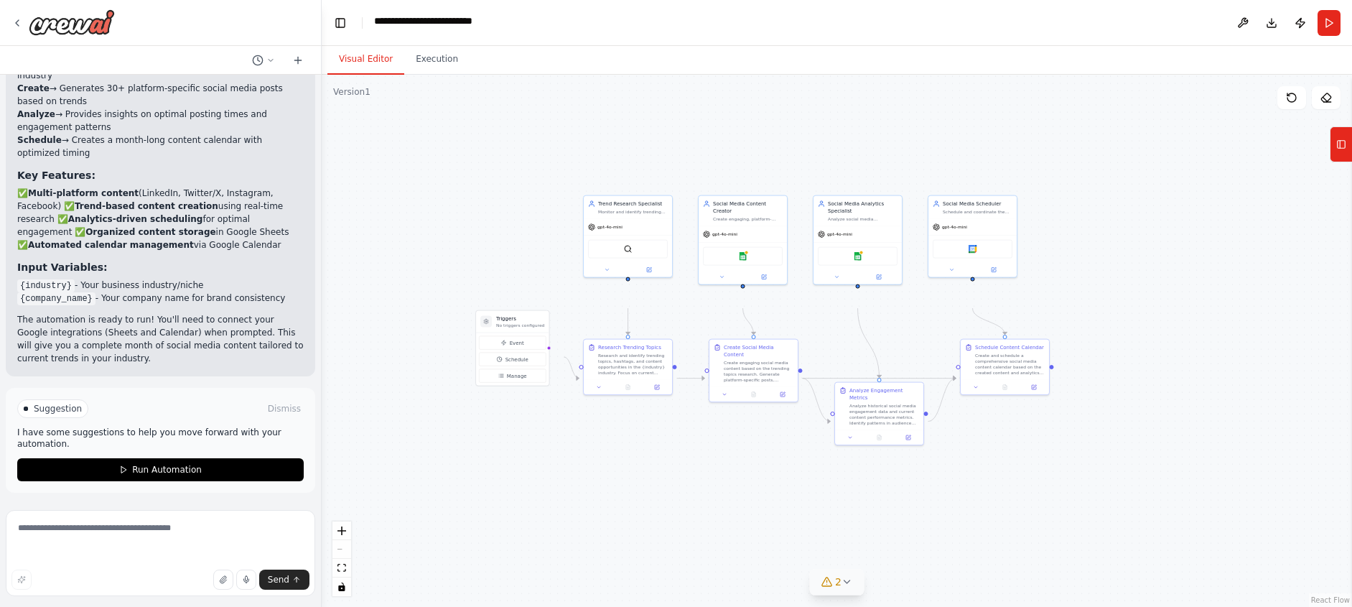
click at [846, 576] on icon at bounding box center [846, 581] width 11 height 11
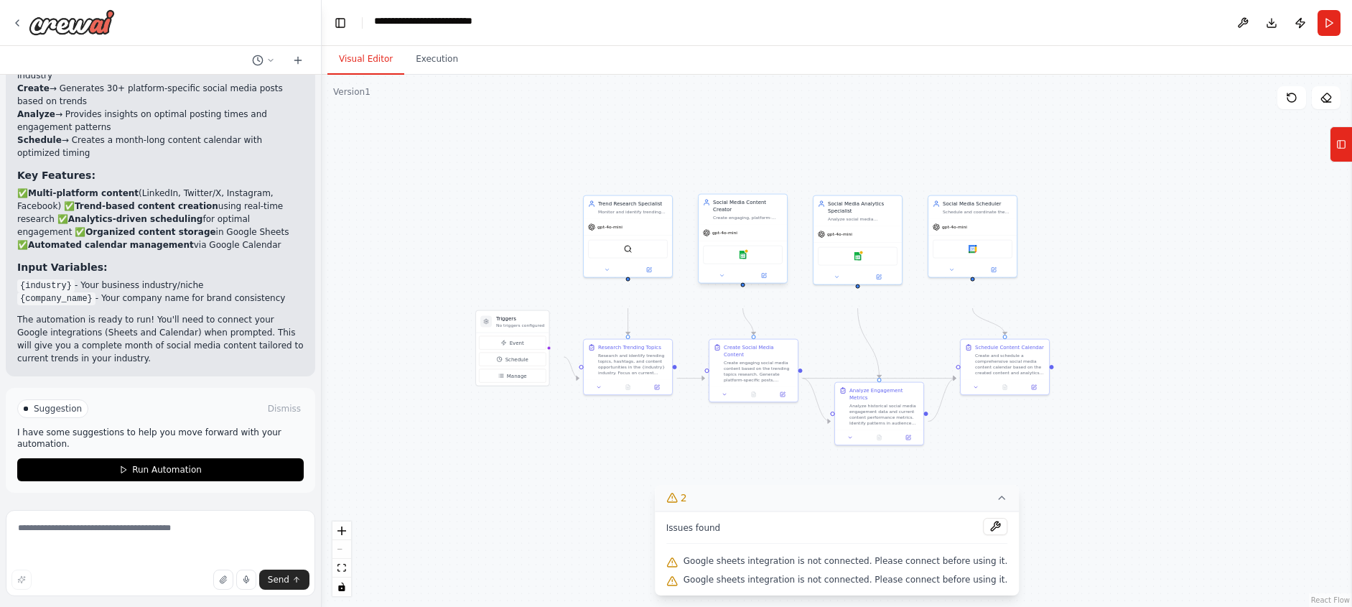
click at [751, 264] on div "Google sheets" at bounding box center [743, 255] width 80 height 19
click at [744, 259] on img at bounding box center [743, 255] width 9 height 9
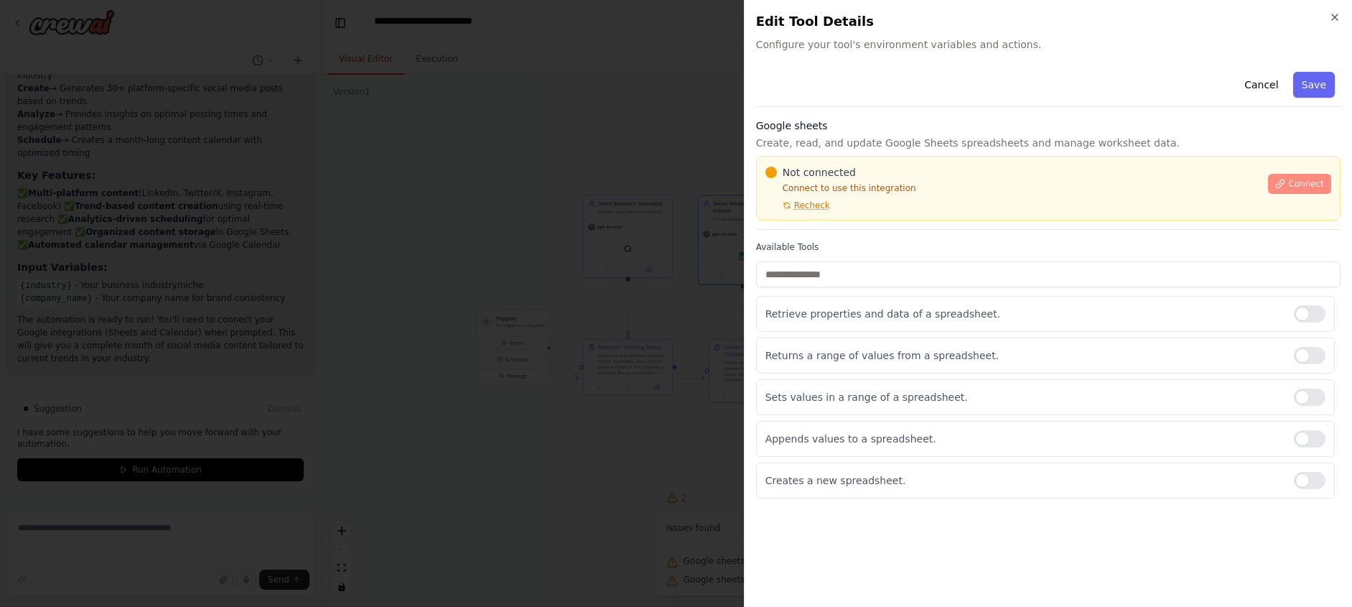
click at [1294, 190] on span "Connect" at bounding box center [1306, 183] width 36 height 11
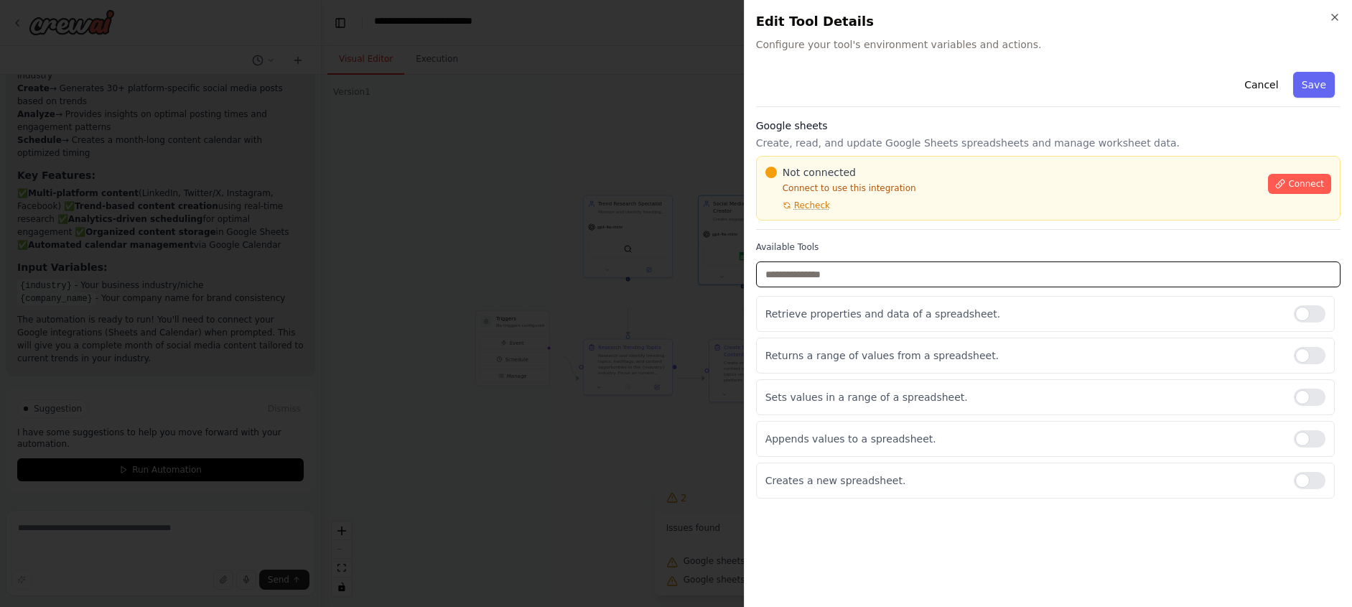
click at [978, 287] on input "text" at bounding box center [1048, 274] width 584 height 26
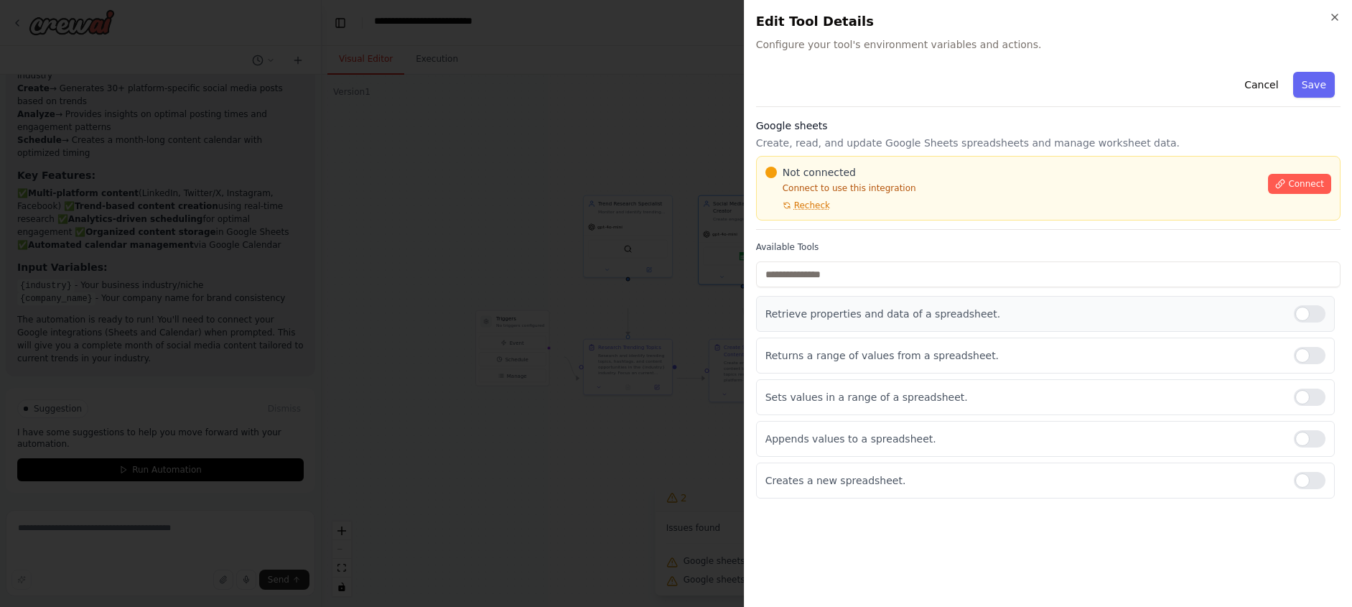
click at [1294, 322] on div at bounding box center [1310, 313] width 32 height 17
click at [1294, 364] on div at bounding box center [1310, 355] width 32 height 17
click at [1294, 406] on div at bounding box center [1310, 396] width 32 height 17
click at [1306, 447] on div at bounding box center [1310, 438] width 32 height 17
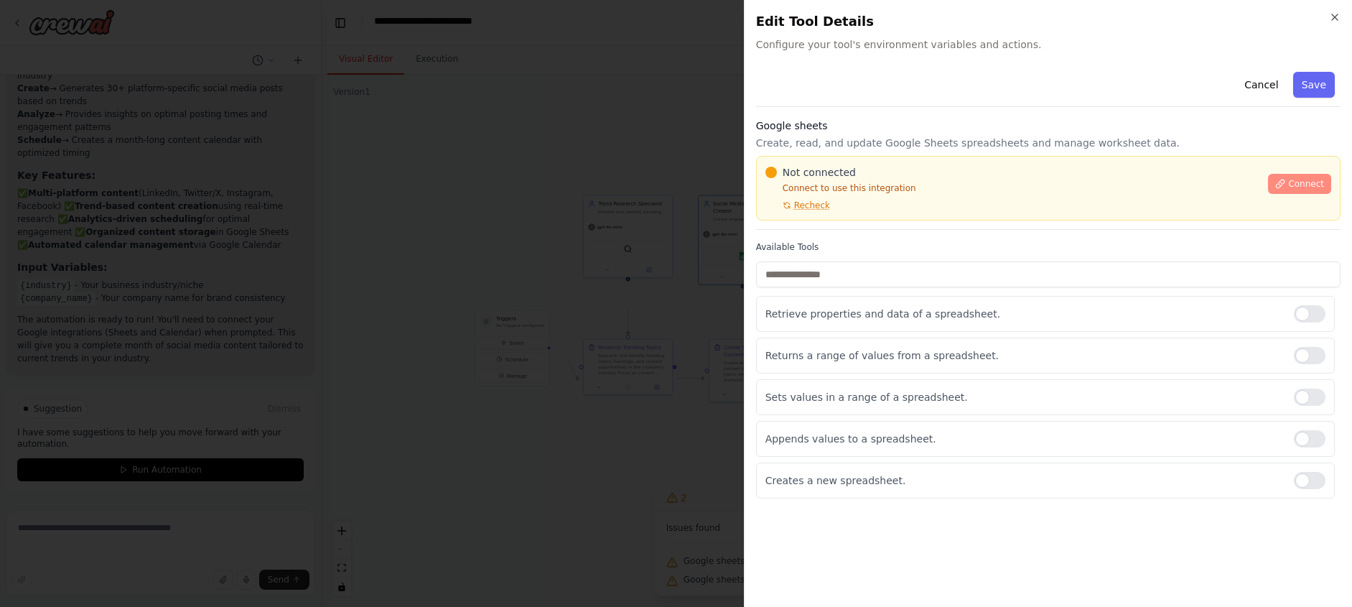
click at [1275, 194] on button "Connect" at bounding box center [1299, 184] width 63 height 20
click at [916, 194] on p "Connect to use this integration" at bounding box center [1012, 187] width 495 height 11
click at [821, 179] on span "Not connected" at bounding box center [819, 172] width 73 height 14
drag, startPoint x: 1234, startPoint y: 106, endPoint x: 1267, endPoint y: 112, distance: 33.5
click at [1261, 98] on button "Cancel" at bounding box center [1261, 85] width 51 height 26
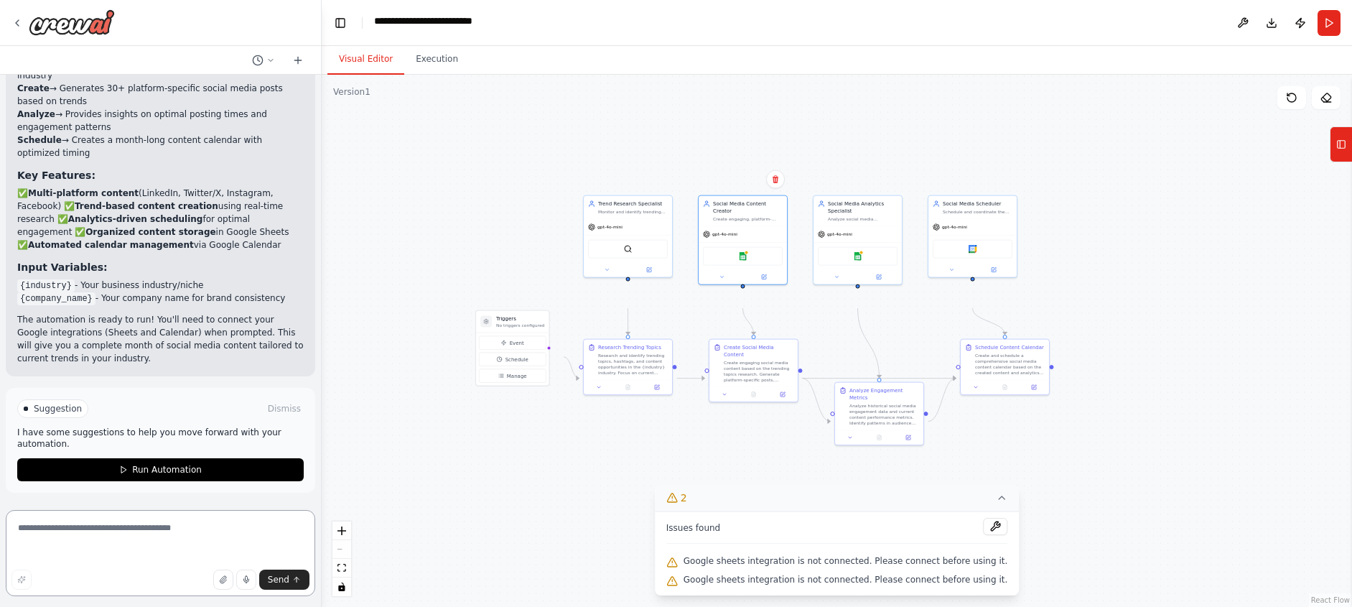
click at [115, 539] on textarea at bounding box center [160, 553] width 309 height 86
click at [739, 264] on div "Google sheets" at bounding box center [743, 255] width 80 height 19
click at [1231, 34] on button at bounding box center [1242, 23] width 23 height 26
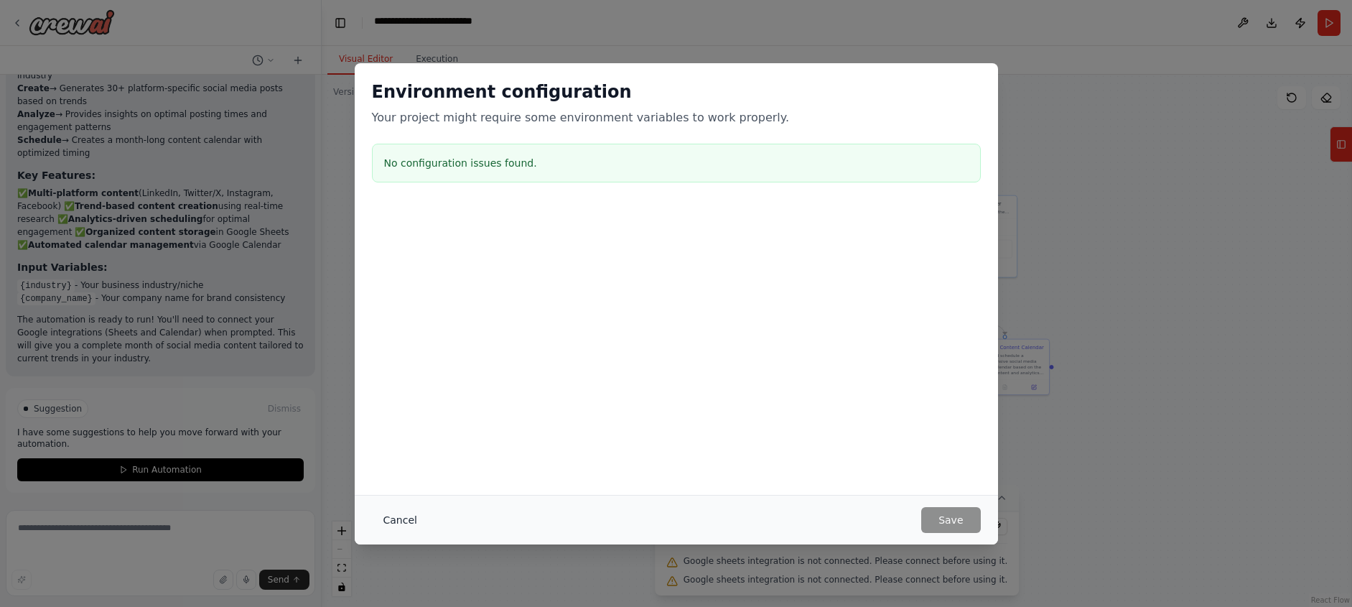
click at [372, 512] on button "Cancel" at bounding box center [400, 520] width 57 height 26
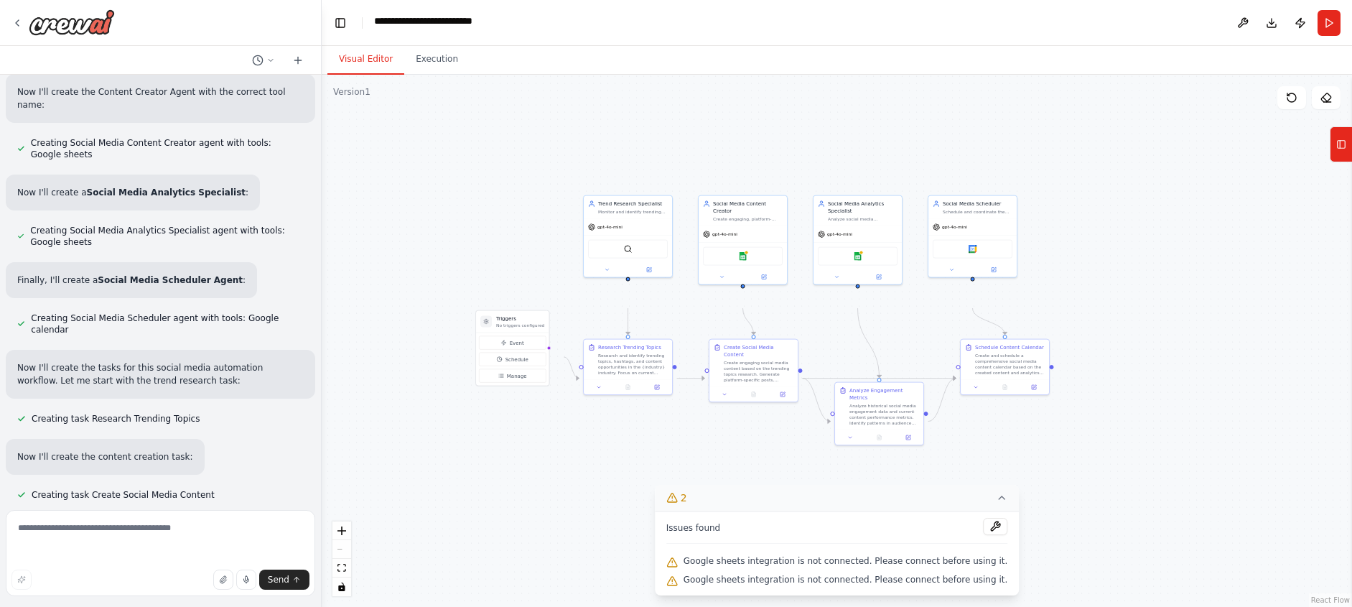
scroll to position [0, 0]
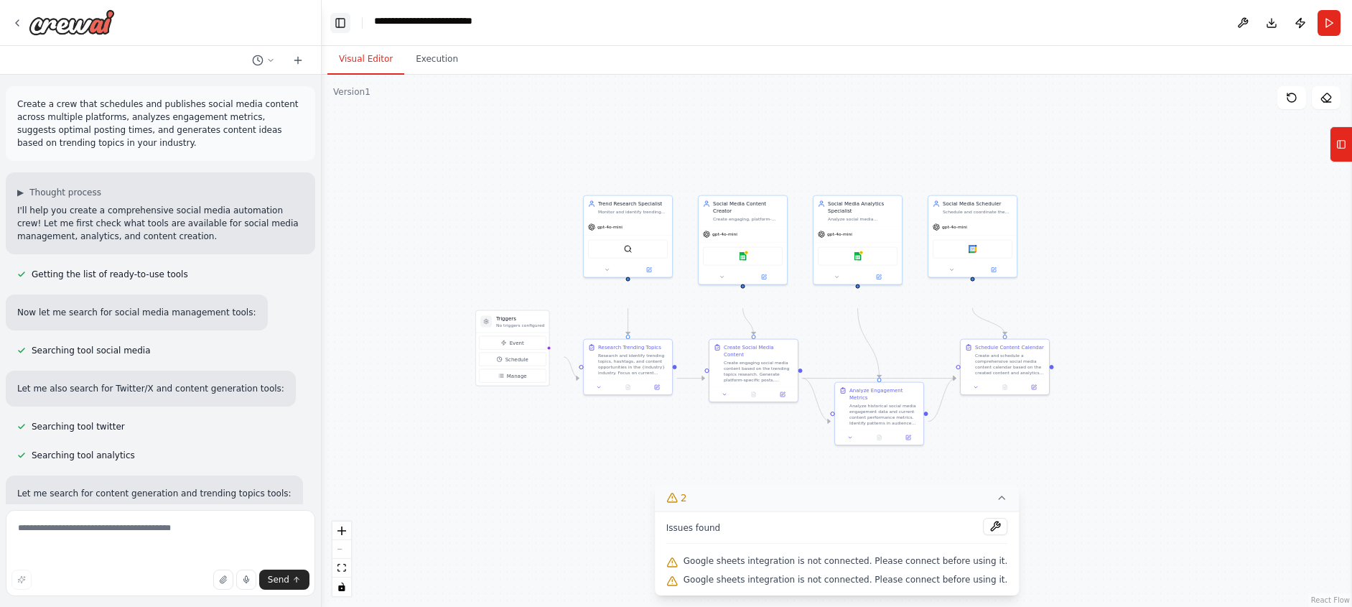
click at [347, 33] on button "Toggle Left Sidebar" at bounding box center [340, 23] width 20 height 20
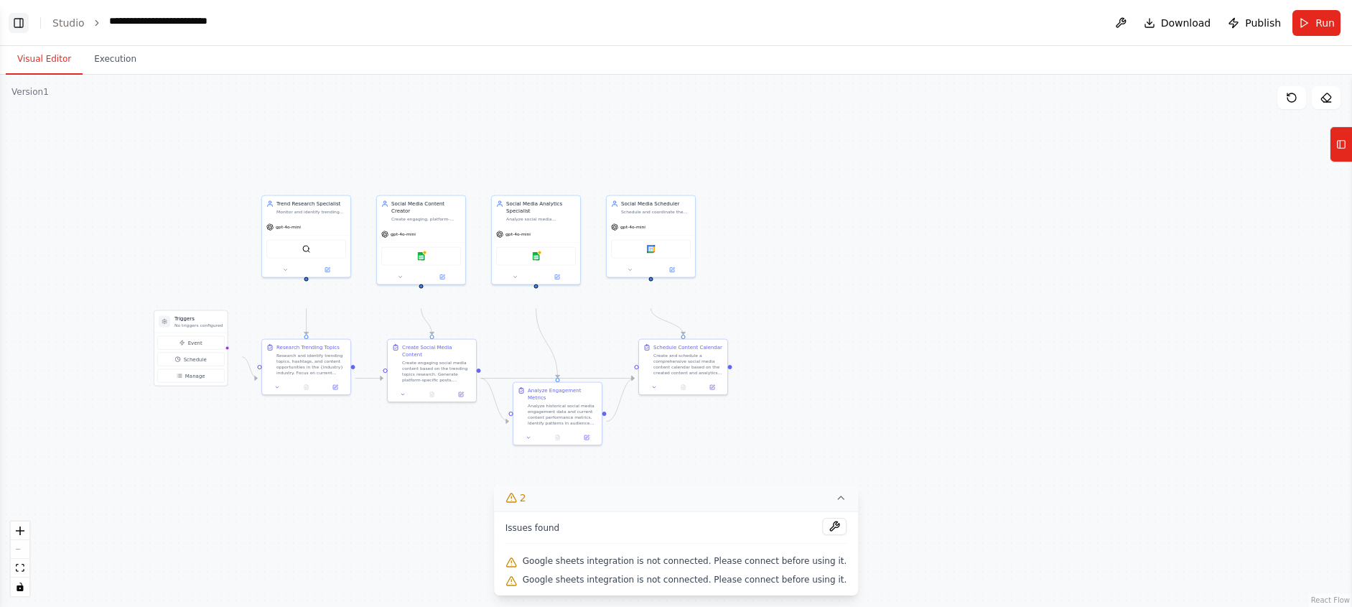
click at [15, 28] on button "Toggle Left Sidebar" at bounding box center [19, 23] width 20 height 20
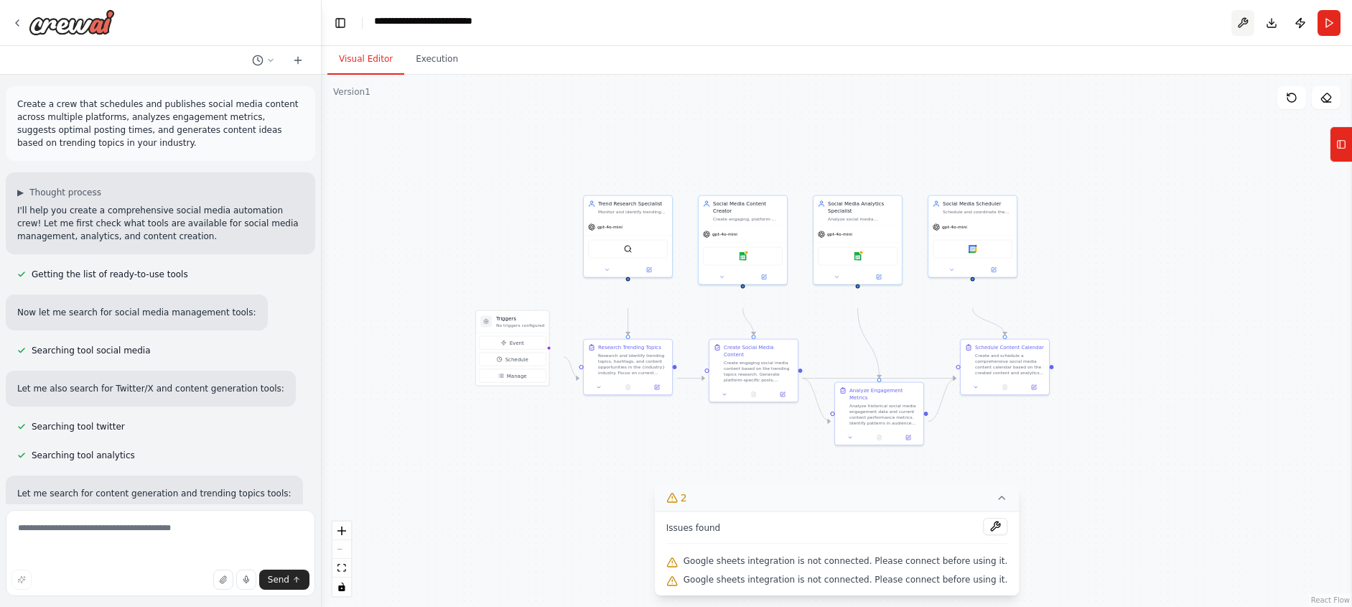
click at [1231, 27] on button at bounding box center [1242, 23] width 23 height 26
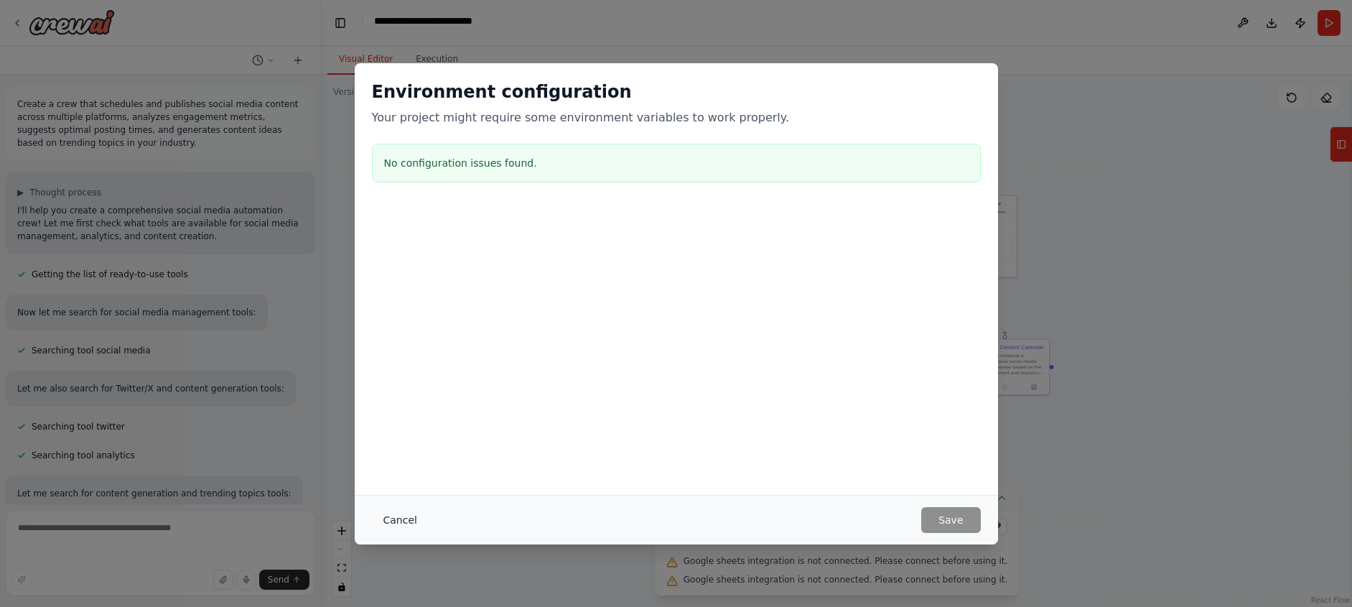
click at [372, 512] on button "Cancel" at bounding box center [400, 520] width 57 height 26
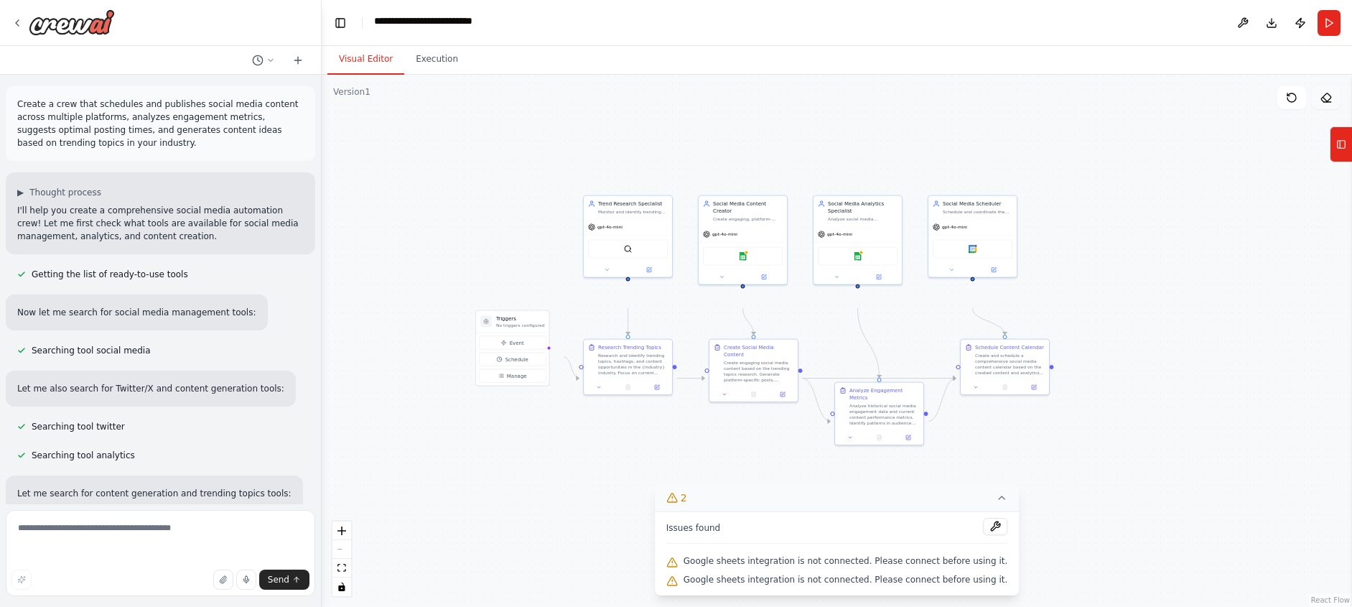
click at [1320, 103] on icon at bounding box center [1325, 97] width 11 height 11
click at [1339, 156] on icon at bounding box center [1341, 144] width 10 height 23
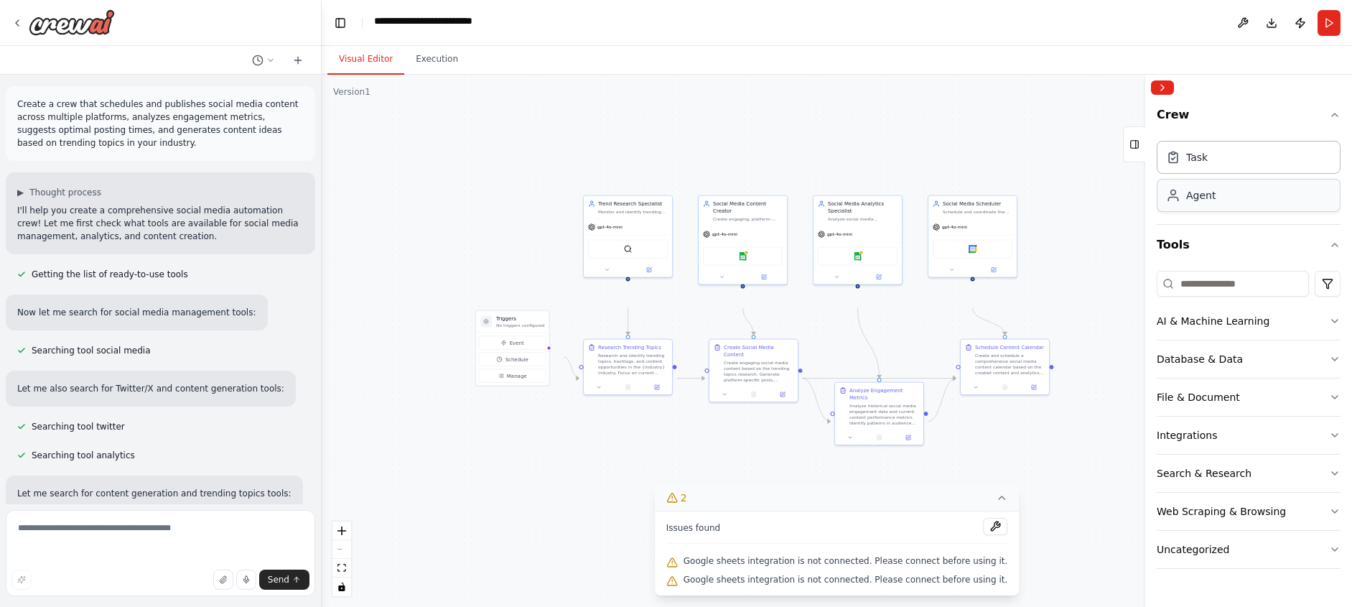
click at [1248, 212] on div "Agent" at bounding box center [1249, 195] width 184 height 33
click at [1243, 212] on div "Agent" at bounding box center [1249, 195] width 184 height 33
click at [1236, 173] on div "Task" at bounding box center [1249, 156] width 184 height 33
click at [1329, 121] on icon "button" at bounding box center [1334, 114] width 11 height 11
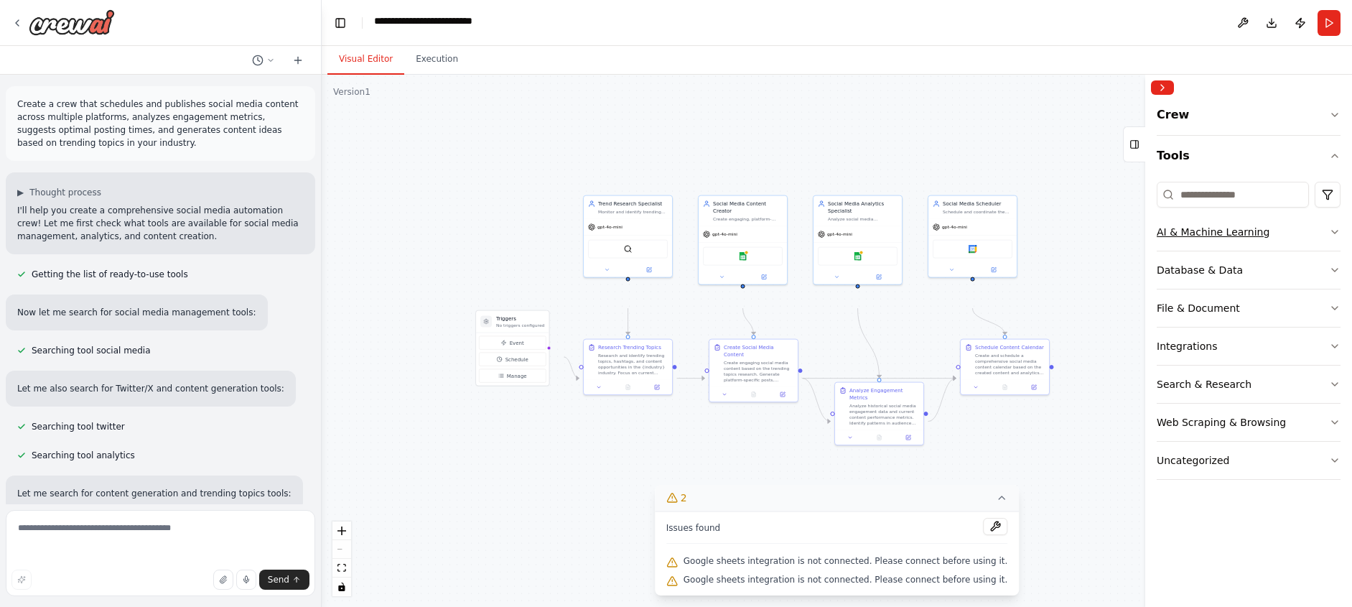
click at [1269, 239] on div "AI & Machine Learning" at bounding box center [1213, 232] width 113 height 14
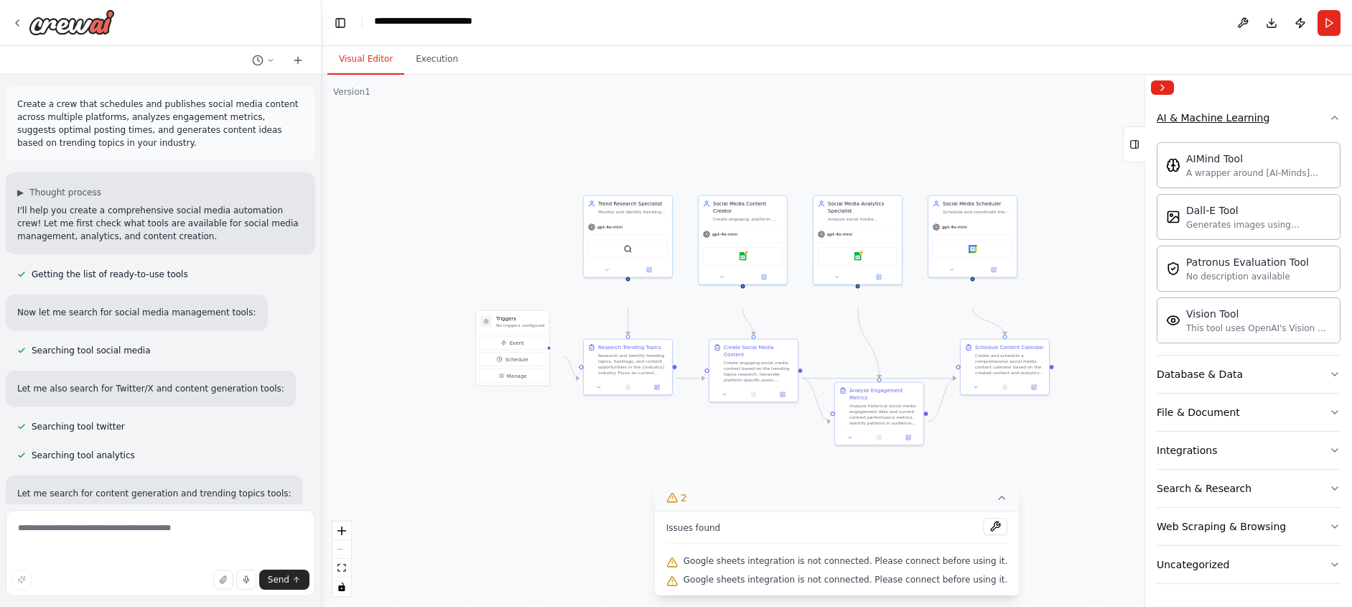
scroll to position [291, 0]
click at [1297, 431] on button "Integrations" at bounding box center [1249, 449] width 184 height 37
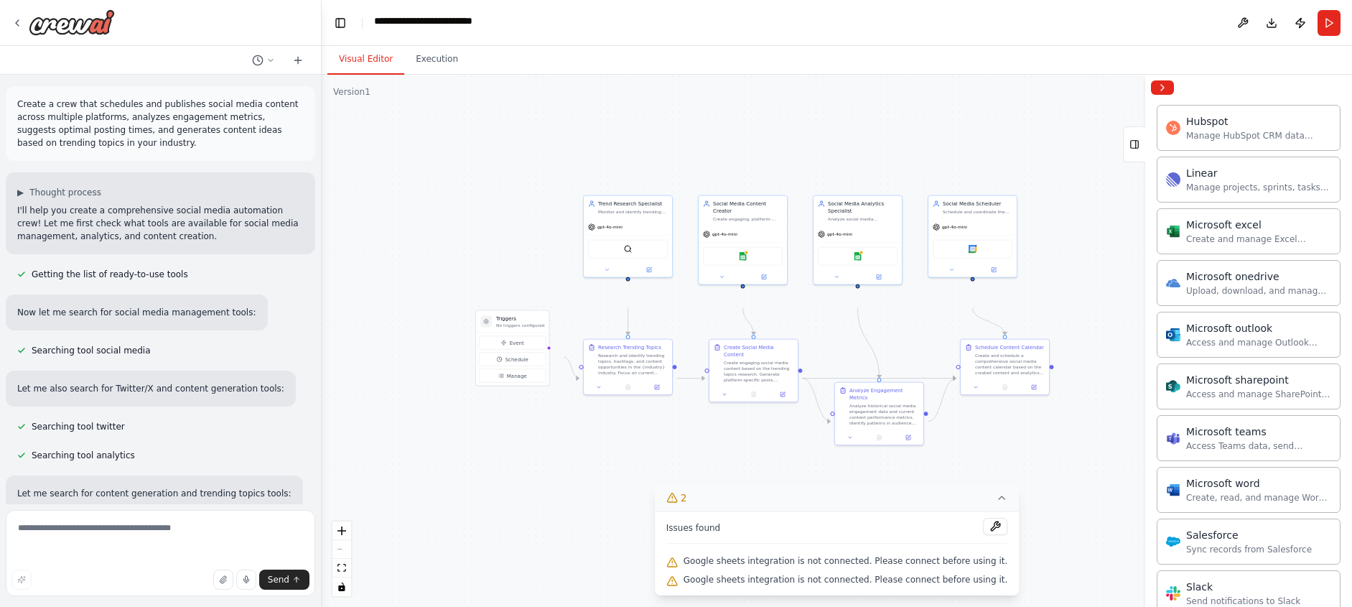
scroll to position [800, 0]
click at [1273, 31] on div "Integrate with Google Calendar to manage events, check availability, and access…" at bounding box center [1258, 24] width 145 height 11
click at [1261, 31] on div "Integrate with Google Calendar to manage events, check availability, and access…" at bounding box center [1258, 24] width 145 height 11
click at [1253, 31] on div "Integrate with Google Calendar to manage events, check availability, and access…" at bounding box center [1258, 24] width 145 height 11
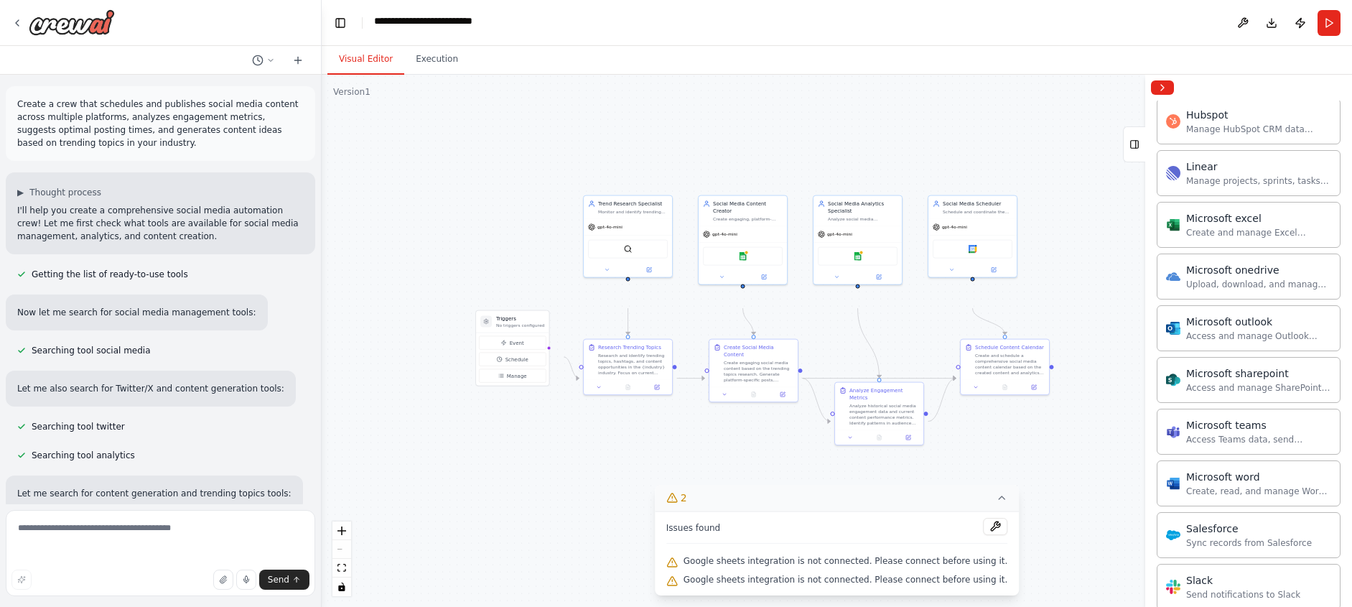
click at [1253, 31] on div "Integrate with Google Calendar to manage events, check availability, and access…" at bounding box center [1258, 24] width 145 height 11
click at [1063, 326] on div ".deletable-edge-delete-btn { width: 20px; height: 20px; border: 0px solid #ffff…" at bounding box center [837, 341] width 1030 height 532
click at [1077, 464] on div ".deletable-edge-delete-btn { width: 20px; height: 20px; border: 0px solid #ffff…" at bounding box center [837, 341] width 1030 height 532
click at [1007, 492] on icon at bounding box center [1001, 497] width 11 height 11
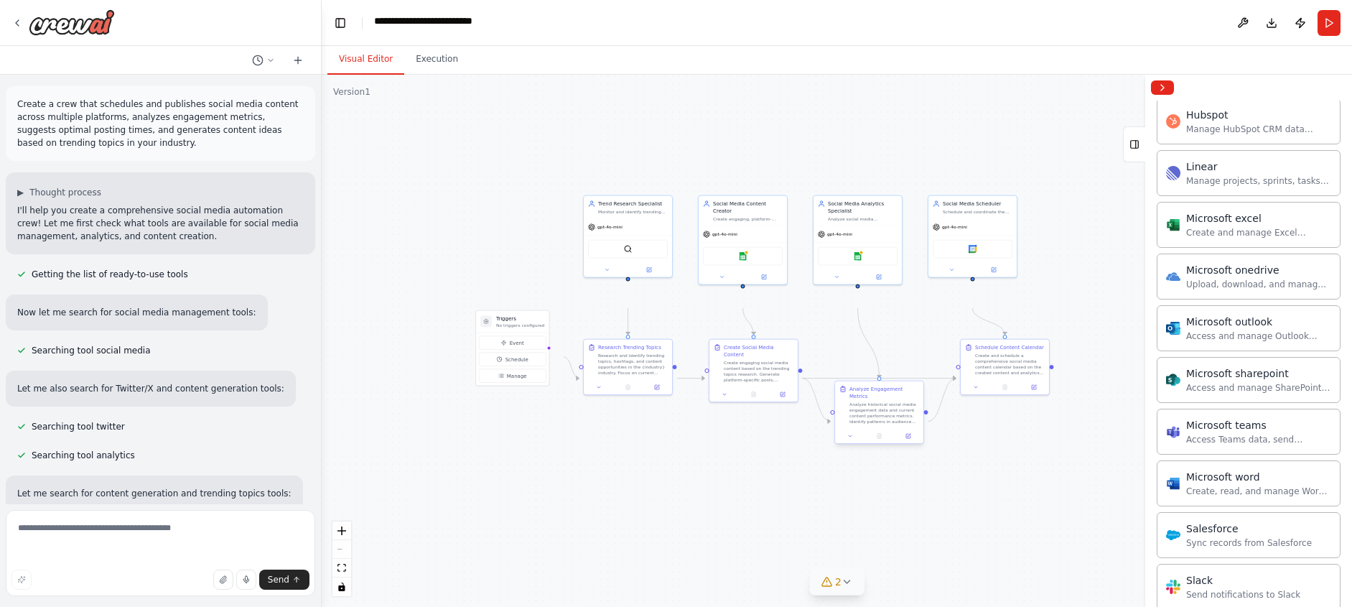
click at [879, 424] on div "Analyze historical social media engagement data and current content performance…" at bounding box center [884, 412] width 70 height 23
click at [927, 446] on div ".deletable-edge-delete-btn { width: 20px; height: 20px; border: 0px solid #ffff…" at bounding box center [837, 341] width 1030 height 532
click at [266, 65] on icon at bounding box center [270, 60] width 9 height 9
click at [668, 142] on div ".deletable-edge-delete-btn { width: 20px; height: 20px; border: 0px solid #ffff…" at bounding box center [837, 341] width 1030 height 532
click at [1260, 29] on button "Download" at bounding box center [1271, 23] width 23 height 26
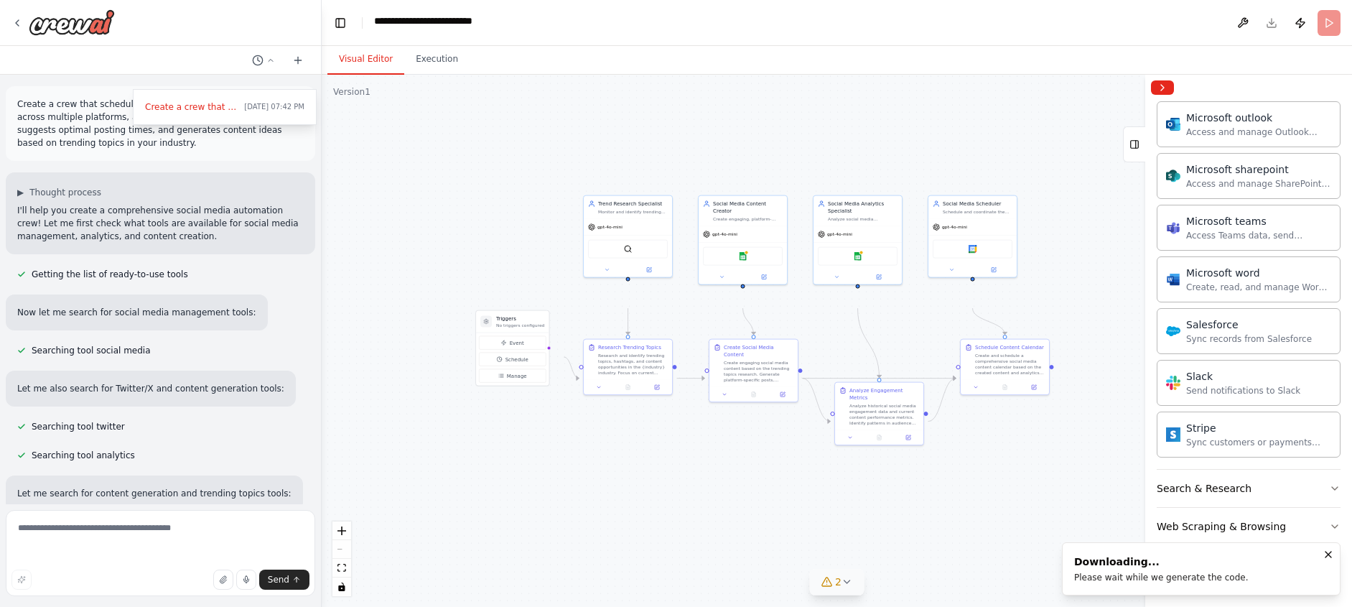
scroll to position [1399, 0]
click at [1289, 33] on button "Publish" at bounding box center [1300, 23] width 23 height 26
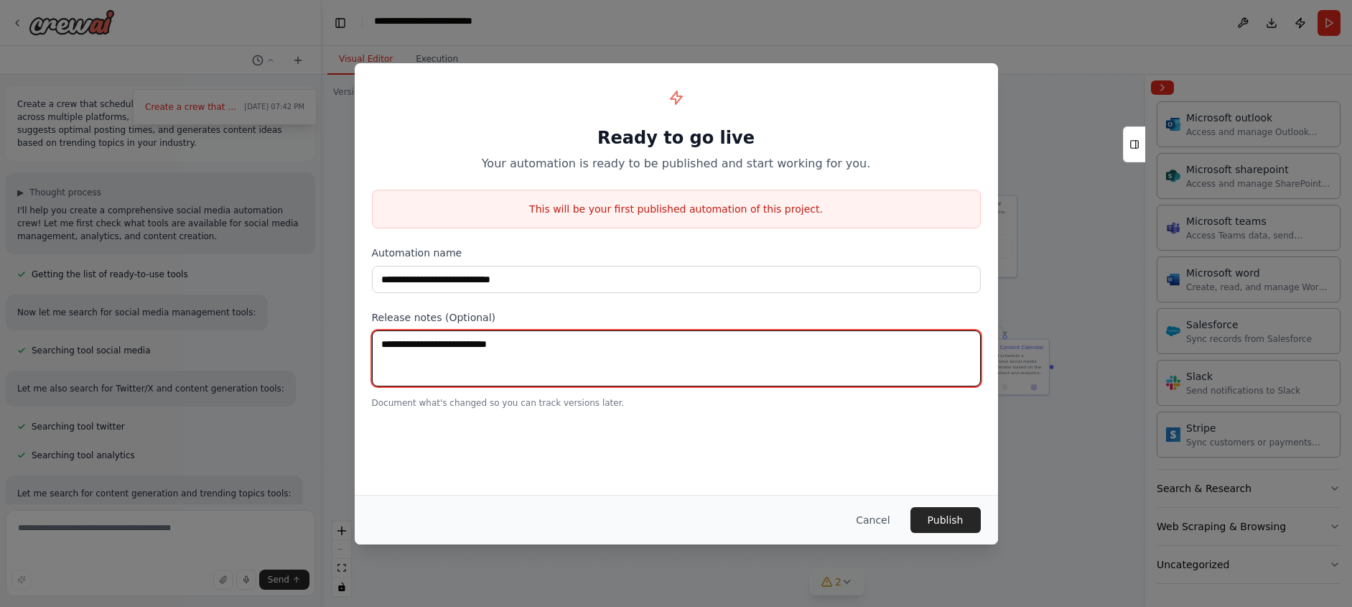
click at [485, 386] on textarea at bounding box center [676, 358] width 609 height 56
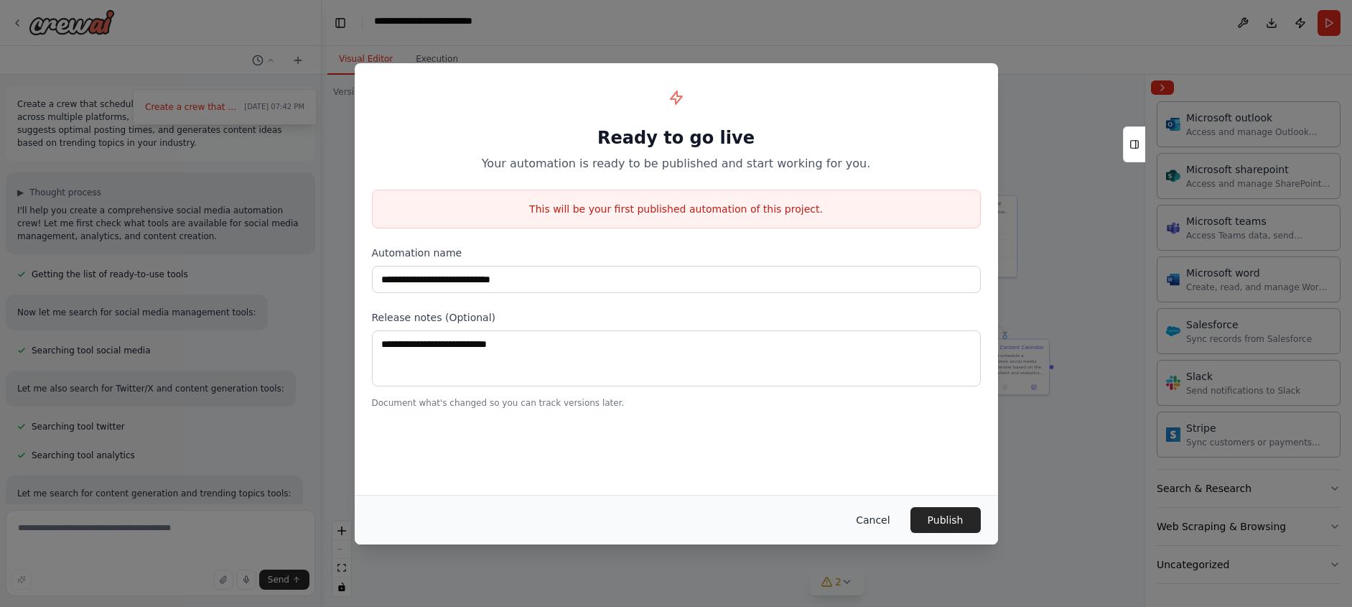
click at [901, 533] on button "Cancel" at bounding box center [872, 520] width 57 height 26
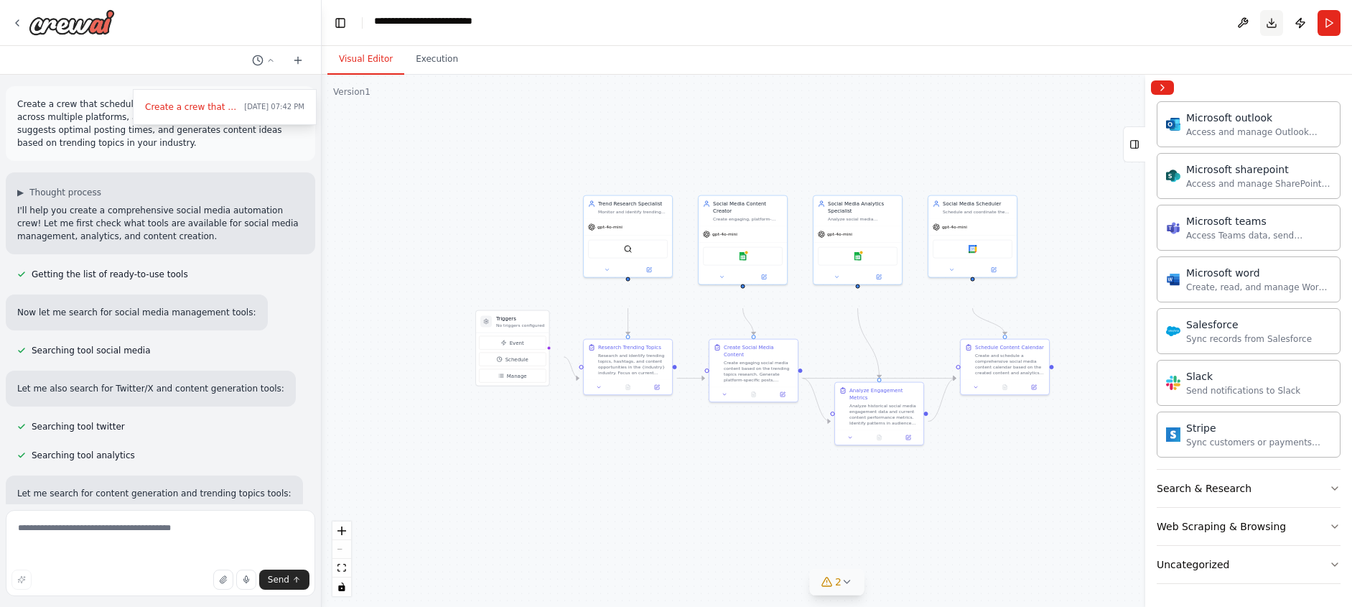
click at [1260, 32] on button "Download" at bounding box center [1271, 23] width 23 height 26
click at [950, 36] on header "**********" at bounding box center [837, 23] width 1030 height 46
click at [682, 75] on div "Visual Editor Execution" at bounding box center [837, 60] width 1030 height 29
click at [218, 44] on div at bounding box center [161, 303] width 322 height 607
click at [607, 218] on div "Trend Research Specialist Monitor and identify trending topics, hashtags, and c…" at bounding box center [628, 206] width 88 height 23
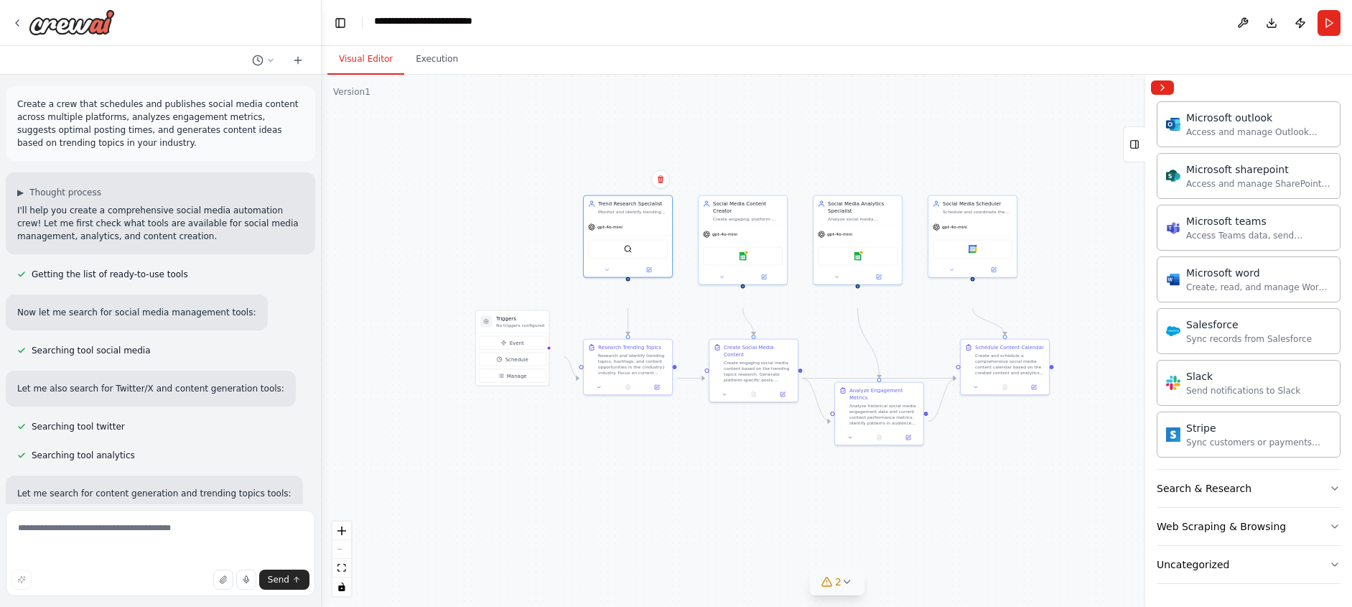
click at [442, 207] on div ".deletable-edge-delete-btn { width: 20px; height: 20px; border: 0px solid #ffff…" at bounding box center [837, 341] width 1030 height 532
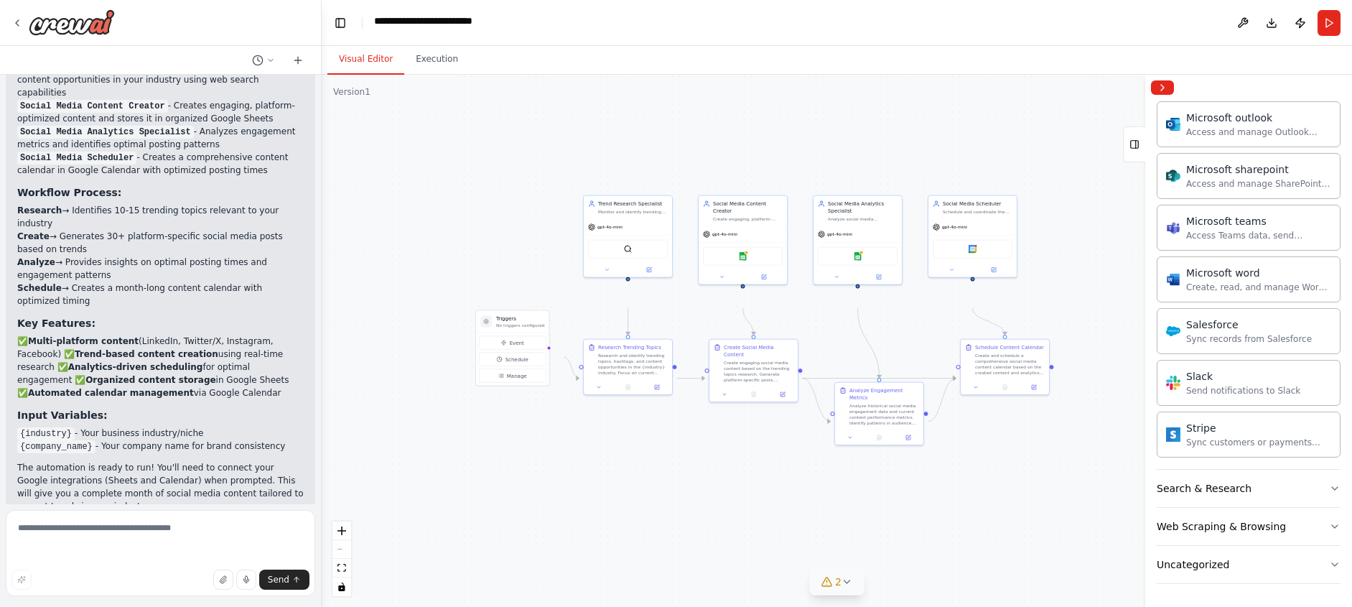
scroll to position [3104, 0]
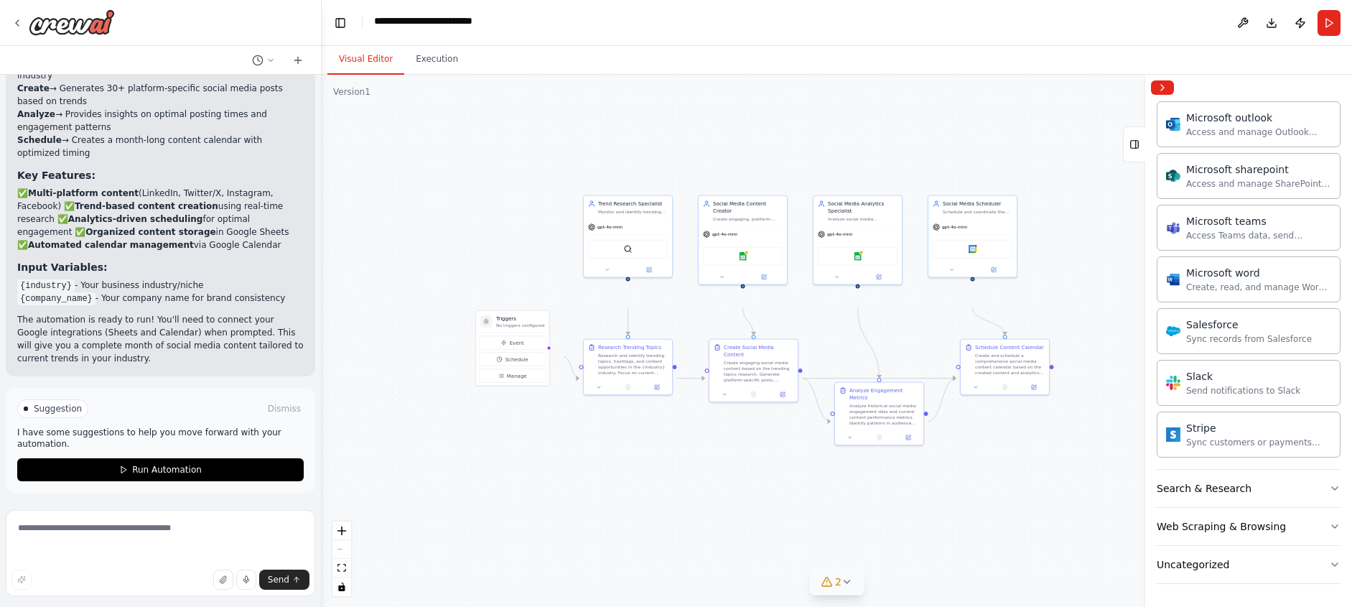
click at [82, 403] on span "Suggestion" at bounding box center [58, 408] width 48 height 11
click at [151, 433] on div "Suggestion Dismiss I have some suggestions to help you move forward with your a…" at bounding box center [160, 440] width 286 height 82
click at [274, 577] on span "Send" at bounding box center [279, 579] width 22 height 11
drag, startPoint x: 62, startPoint y: 424, endPoint x: 113, endPoint y: 430, distance: 52.0
click at [113, 430] on p "I have some suggestions to help you move forward with your automation." at bounding box center [160, 437] width 286 height 23
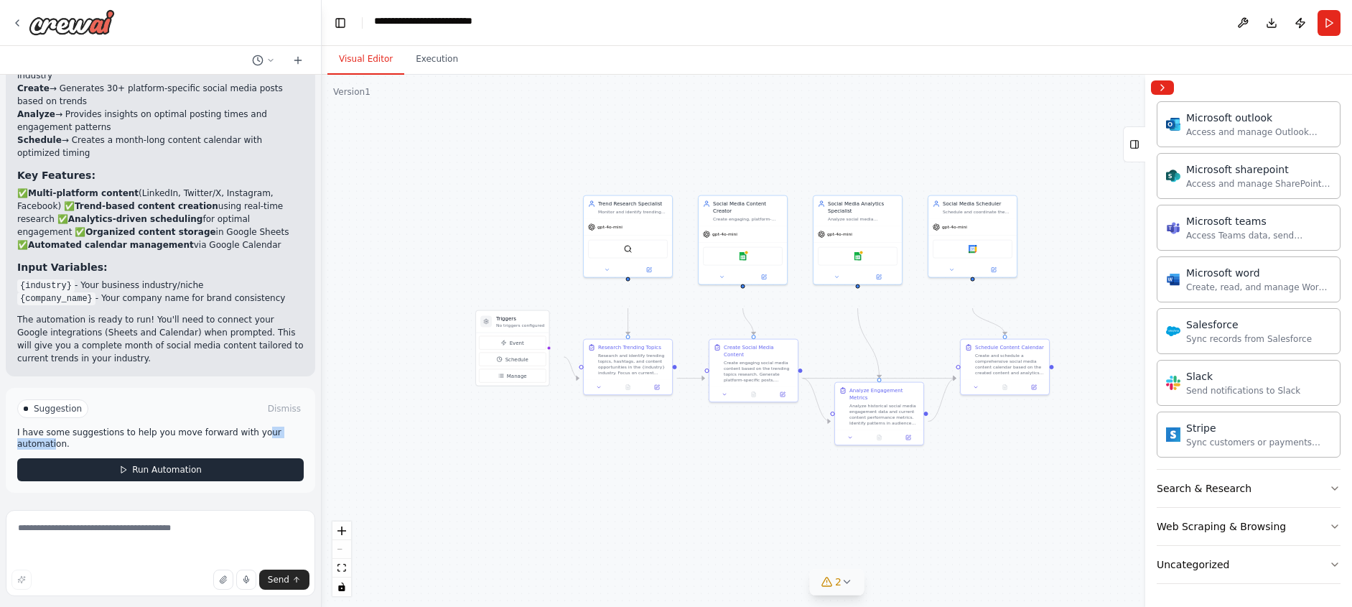
click at [132, 464] on span "Run Automation" at bounding box center [167, 469] width 70 height 11
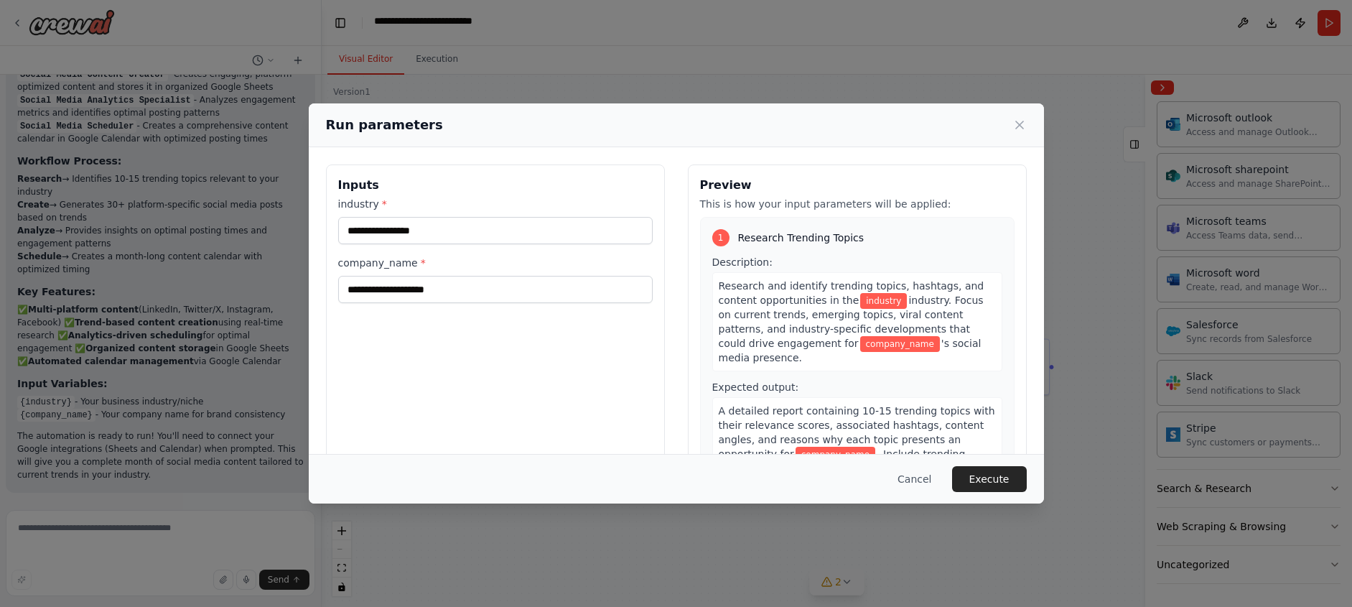
click at [392, 270] on label "company_name *" at bounding box center [495, 263] width 314 height 14
click at [392, 302] on input "company_name *" at bounding box center [495, 289] width 314 height 27
click at [367, 244] on input "industry *" at bounding box center [495, 230] width 314 height 27
click at [476, 244] on input "industry *" at bounding box center [495, 230] width 314 height 27
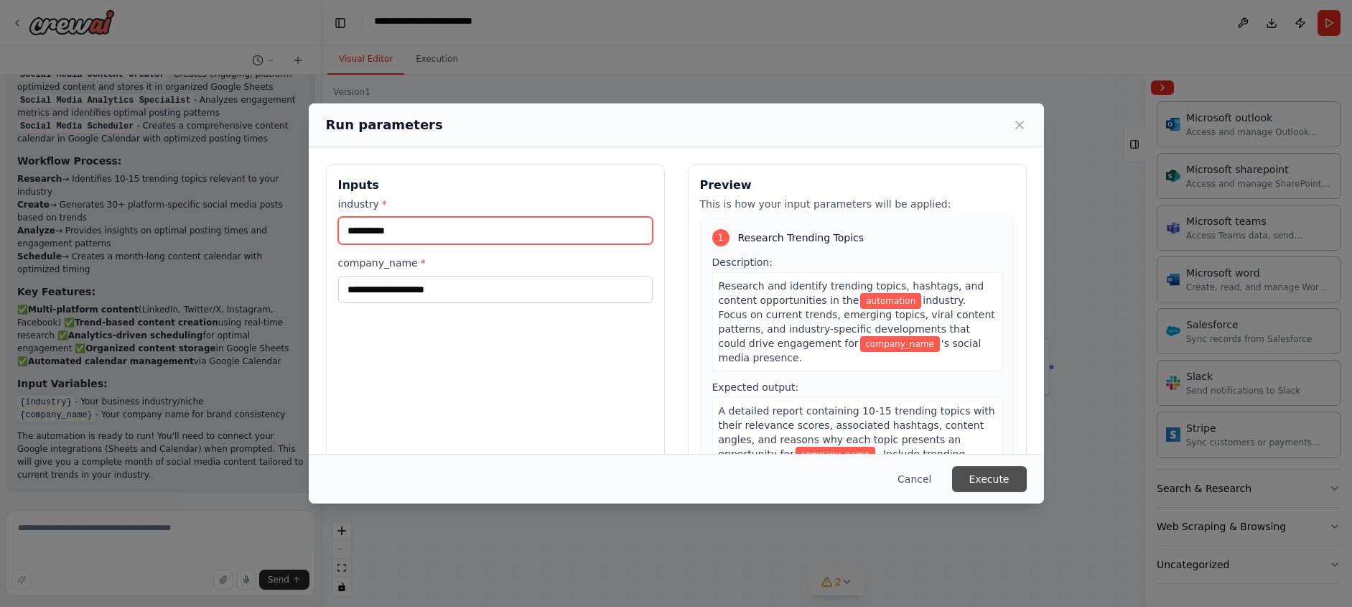
type input "**********"
click at [1027, 473] on button "Execute" at bounding box center [989, 479] width 75 height 26
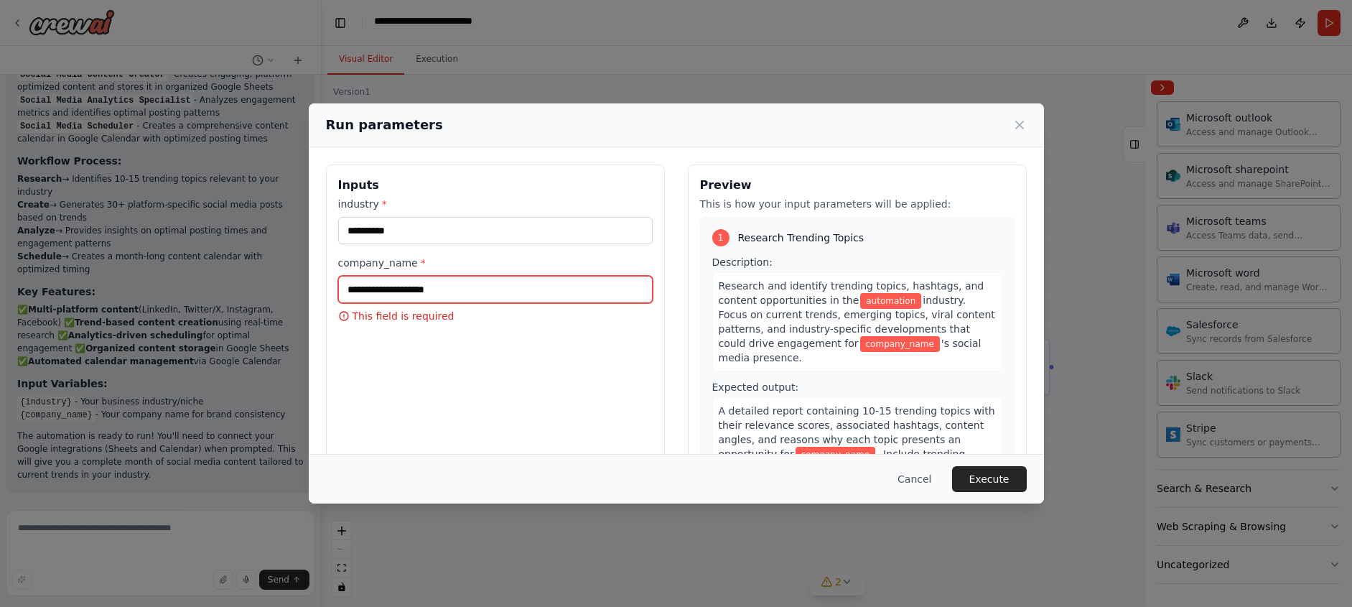
click at [407, 303] on input "company_name *" at bounding box center [495, 289] width 314 height 27
type input "*******"
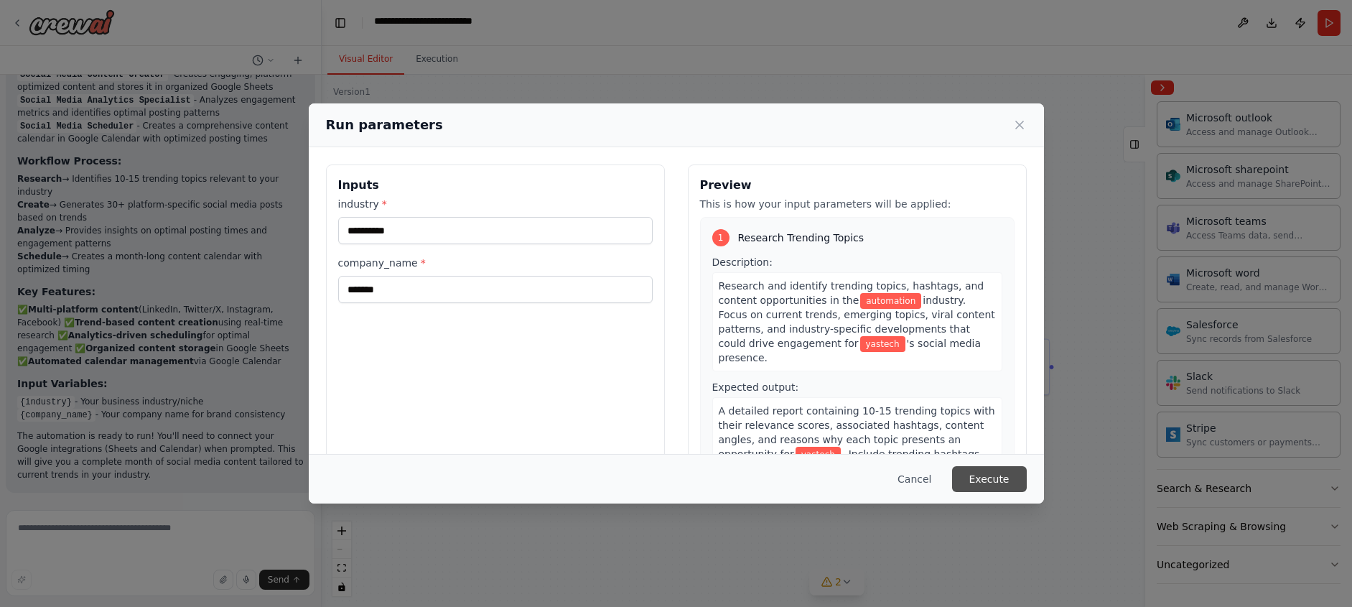
click at [1027, 471] on button "Execute" at bounding box center [989, 479] width 75 height 26
